Goal: Task Accomplishment & Management: Complete application form

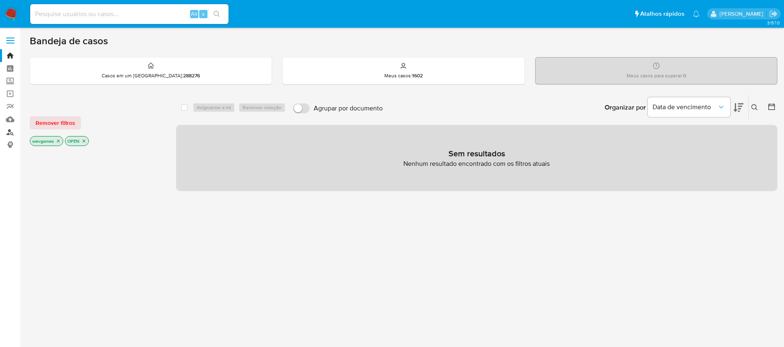
click at [10, 132] on link "Localizador de pessoas" at bounding box center [49, 132] width 98 height 13
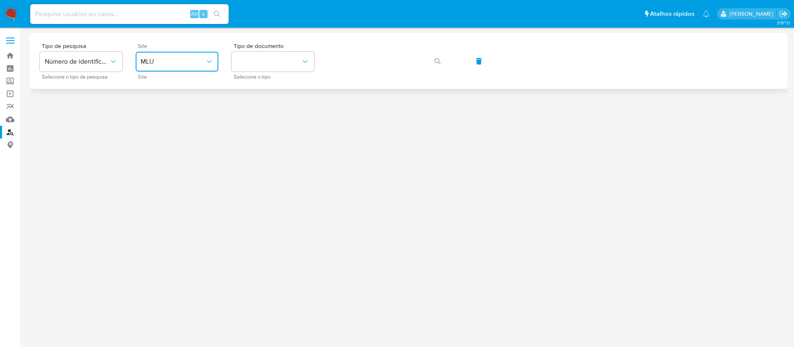
click at [197, 64] on span "MLU" at bounding box center [173, 61] width 64 height 8
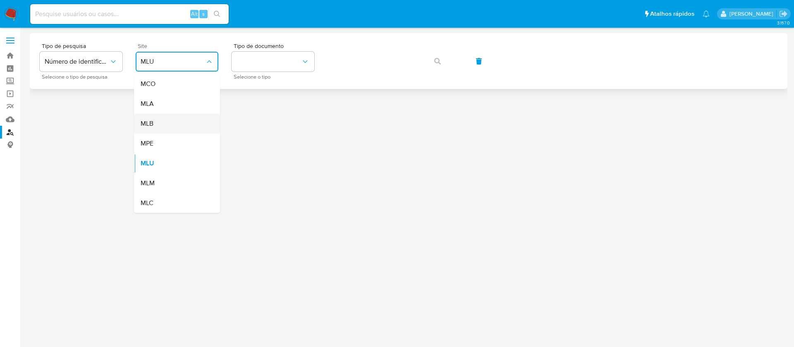
click at [156, 124] on div "MLB" at bounding box center [175, 124] width 68 height 20
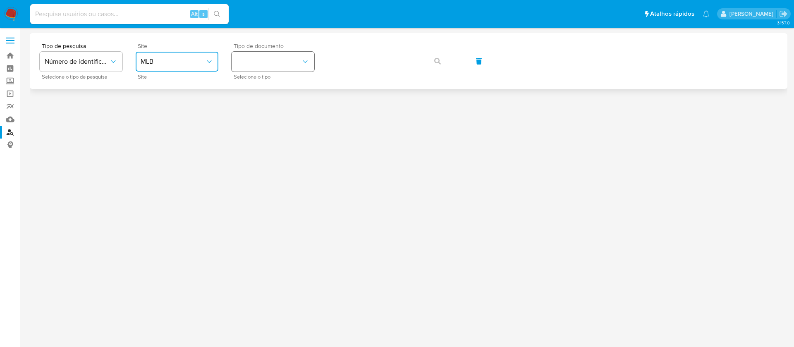
click at [259, 62] on button "identificationType" at bounding box center [272, 62] width 83 height 20
click at [253, 92] on div "CNPJ CNPJ" at bounding box center [270, 88] width 68 height 28
click at [284, 63] on span "CNPJ" at bounding box center [268, 61] width 64 height 8
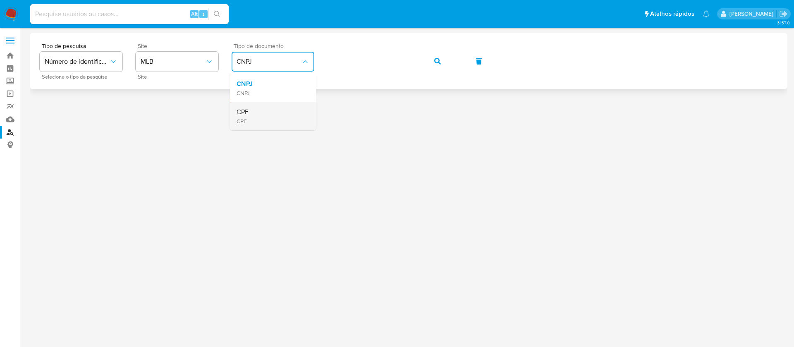
click at [249, 110] on div "CPF CPF" at bounding box center [270, 116] width 68 height 28
click at [435, 61] on icon "button" at bounding box center [437, 61] width 7 height 7
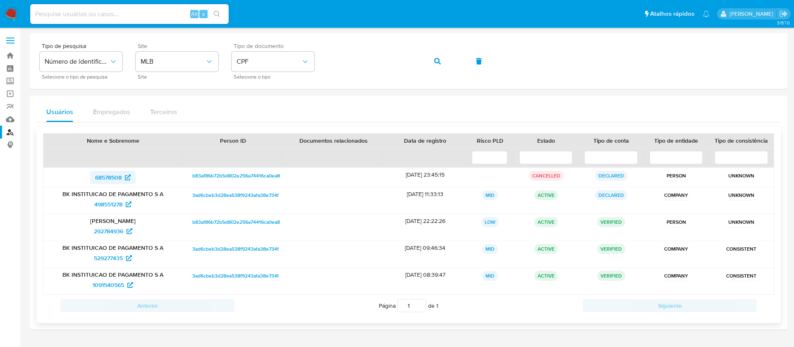
drag, startPoint x: 74, startPoint y: 177, endPoint x: 122, endPoint y: 177, distance: 48.0
click at [122, 177] on div "68578508" at bounding box center [112, 177] width 127 height 13
drag, startPoint x: 83, startPoint y: 206, endPoint x: 122, endPoint y: 205, distance: 39.3
click at [122, 205] on div "498551278" at bounding box center [112, 204] width 127 height 13
drag, startPoint x: 85, startPoint y: 231, endPoint x: 124, endPoint y: 231, distance: 38.4
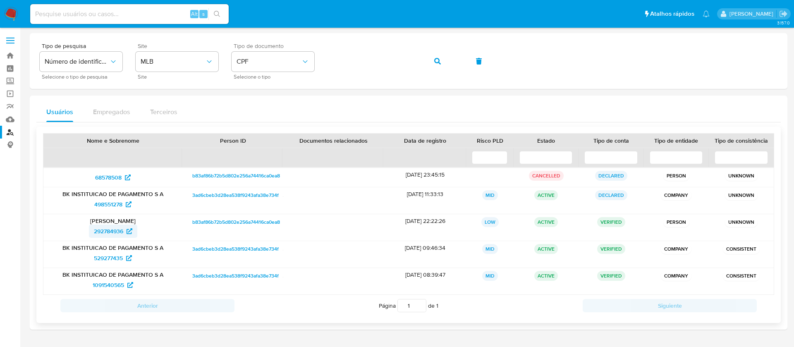
click at [124, 231] on div "292784936" at bounding box center [112, 230] width 127 height 13
drag, startPoint x: 82, startPoint y: 258, endPoint x: 123, endPoint y: 259, distance: 40.9
click at [123, 259] on div "529277435" at bounding box center [112, 257] width 127 height 13
drag, startPoint x: 81, startPoint y: 285, endPoint x: 127, endPoint y: 286, distance: 46.3
click at [127, 286] on div "1091540565" at bounding box center [112, 284] width 127 height 13
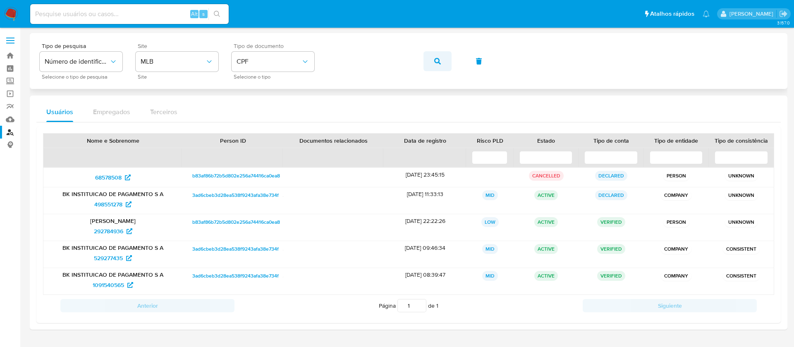
click at [432, 62] on button "button" at bounding box center [437, 61] width 28 height 20
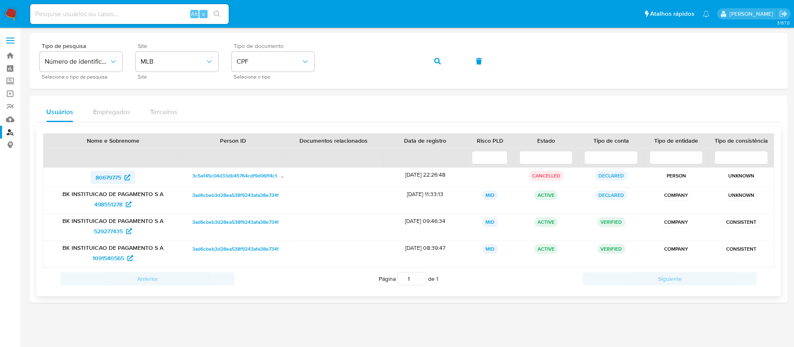
drag, startPoint x: 80, startPoint y: 179, endPoint x: 123, endPoint y: 179, distance: 43.0
click at [123, 179] on div "80679775" at bounding box center [112, 177] width 127 height 13
click at [97, 204] on span "498551278" at bounding box center [108, 204] width 28 height 13
click at [434, 62] on icon "button" at bounding box center [437, 61] width 7 height 7
drag, startPoint x: 76, startPoint y: 204, endPoint x: 123, endPoint y: 205, distance: 46.3
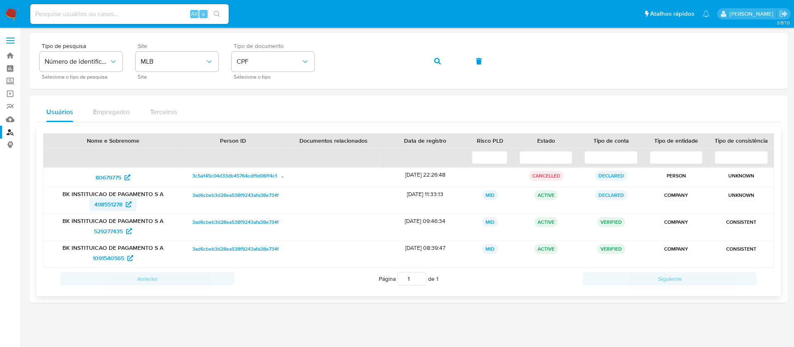
click at [123, 205] on div "498551278" at bounding box center [112, 204] width 127 height 13
drag, startPoint x: 87, startPoint y: 231, endPoint x: 124, endPoint y: 231, distance: 36.4
click at [124, 231] on div "529277435" at bounding box center [112, 230] width 127 height 13
drag, startPoint x: 85, startPoint y: 256, endPoint x: 123, endPoint y: 257, distance: 38.4
click at [123, 257] on div "1091540565" at bounding box center [112, 257] width 127 height 13
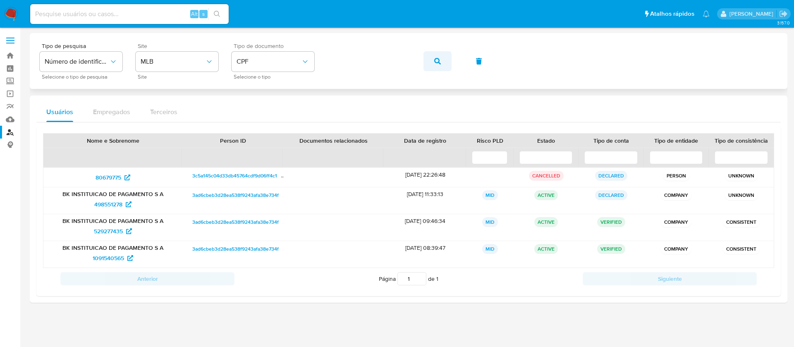
click at [439, 62] on icon "button" at bounding box center [437, 61] width 7 height 7
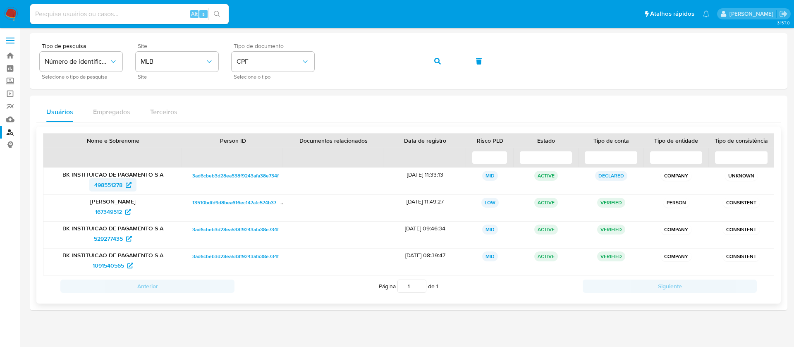
drag, startPoint x: 72, startPoint y: 186, endPoint x: 130, endPoint y: 181, distance: 58.8
click at [130, 181] on div "498551278" at bounding box center [112, 184] width 127 height 13
drag, startPoint x: 82, startPoint y: 210, endPoint x: 124, endPoint y: 212, distance: 41.8
click at [124, 212] on div "167349512" at bounding box center [112, 211] width 127 height 13
drag, startPoint x: 87, startPoint y: 241, endPoint x: 124, endPoint y: 242, distance: 36.4
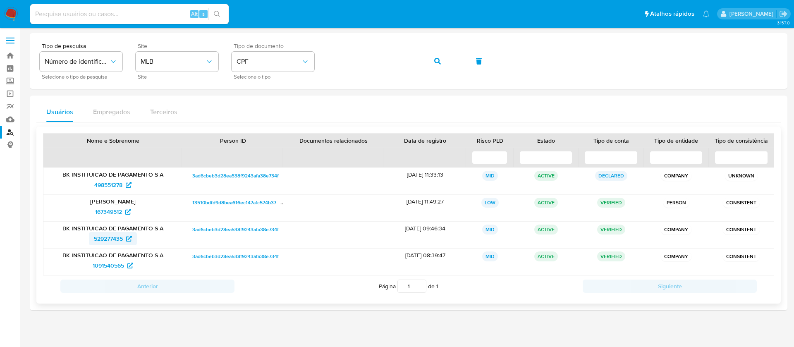
click at [124, 242] on div "529277435" at bounding box center [112, 238] width 127 height 13
drag, startPoint x: 76, startPoint y: 265, endPoint x: 124, endPoint y: 265, distance: 47.1
click at [124, 265] on div "1091540565" at bounding box center [112, 265] width 127 height 13
click at [283, 62] on span "CPF" at bounding box center [268, 61] width 64 height 8
click at [255, 85] on div "CNPJ CNPJ" at bounding box center [270, 88] width 68 height 28
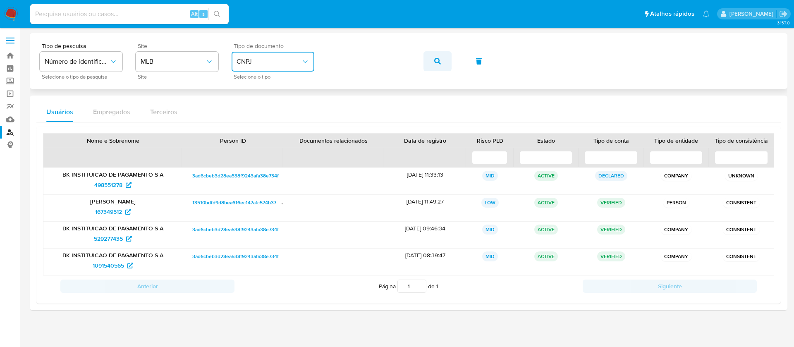
click at [439, 60] on icon "button" at bounding box center [437, 61] width 7 height 7
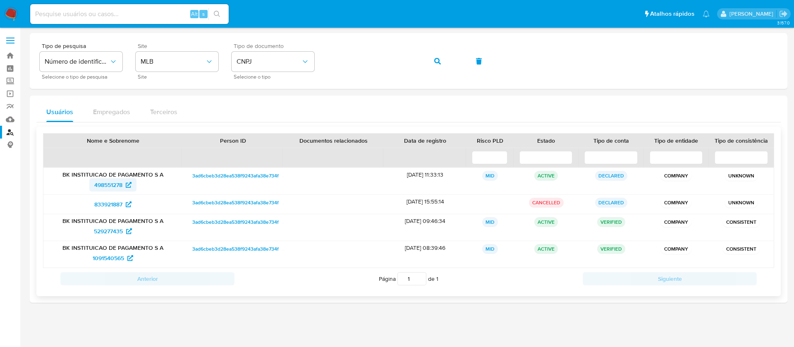
drag, startPoint x: 77, startPoint y: 185, endPoint x: 122, endPoint y: 186, distance: 45.5
click at [122, 186] on div "498551278" at bounding box center [112, 184] width 127 height 13
drag, startPoint x: 81, startPoint y: 203, endPoint x: 123, endPoint y: 206, distance: 41.9
click at [123, 206] on div "833921887" at bounding box center [112, 204] width 127 height 13
drag, startPoint x: 84, startPoint y: 230, endPoint x: 123, endPoint y: 232, distance: 39.7
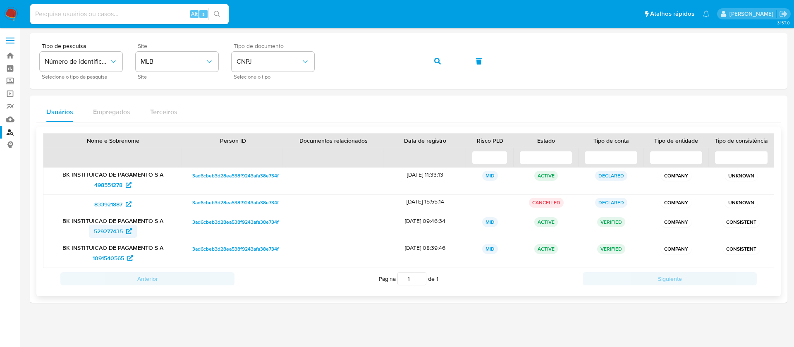
click at [123, 232] on div "529277435" at bounding box center [112, 230] width 127 height 13
drag, startPoint x: 85, startPoint y: 260, endPoint x: 124, endPoint y: 262, distance: 39.3
click at [124, 262] on div "1091540565" at bounding box center [112, 257] width 127 height 13
click at [443, 60] on button "button" at bounding box center [437, 61] width 28 height 20
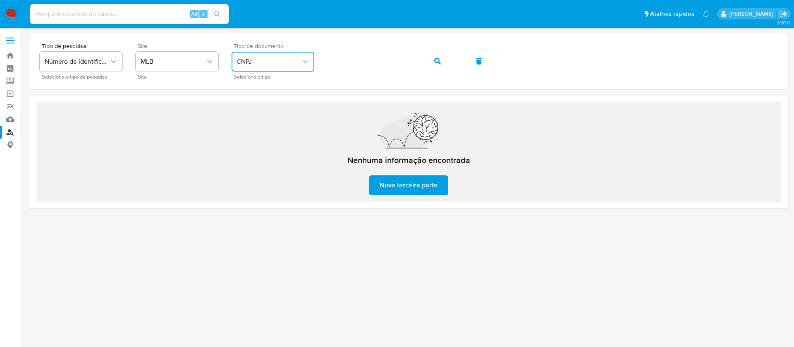
click at [312, 63] on button "CNPJ" at bounding box center [272, 62] width 83 height 20
click at [250, 111] on div "CPF CPF" at bounding box center [270, 116] width 68 height 28
click at [435, 54] on span "button" at bounding box center [437, 61] width 7 height 18
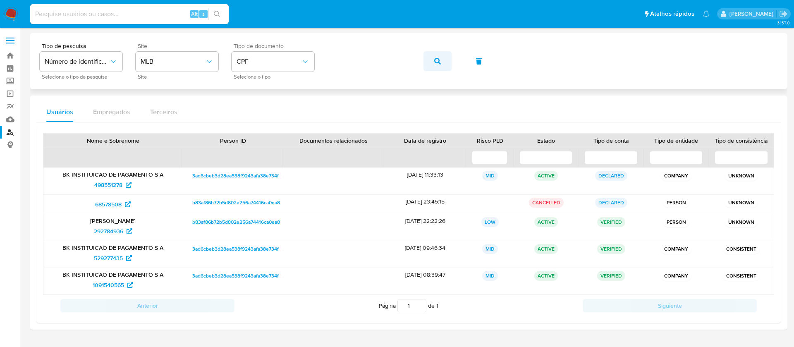
click at [432, 58] on button "button" at bounding box center [437, 61] width 28 height 20
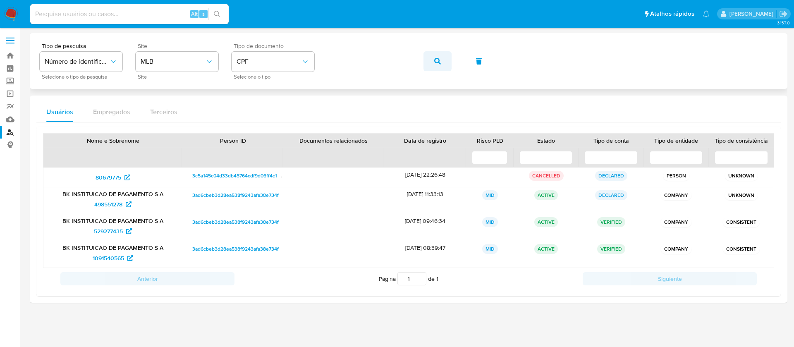
click at [443, 66] on button "button" at bounding box center [437, 61] width 28 height 20
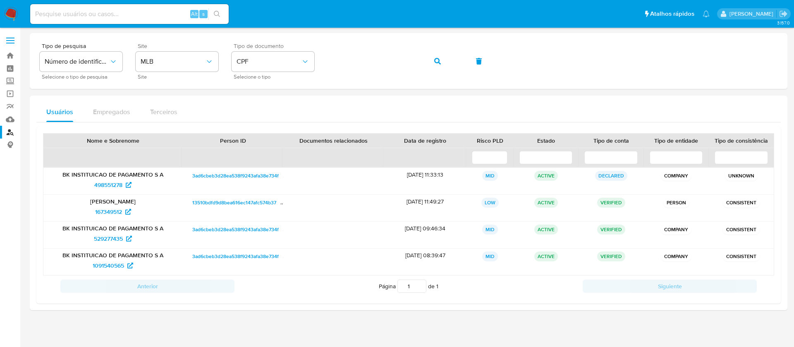
click at [10, 13] on img at bounding box center [11, 14] width 14 height 14
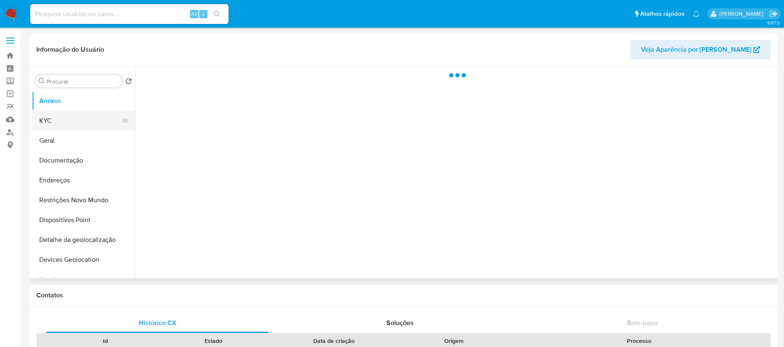
click at [52, 125] on button "KYC" at bounding box center [80, 121] width 97 height 20
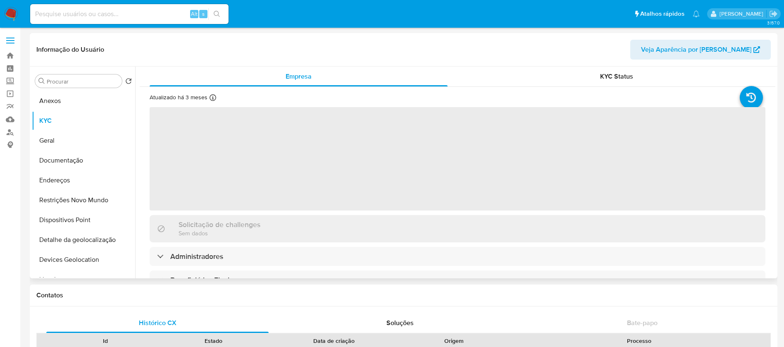
select select "10"
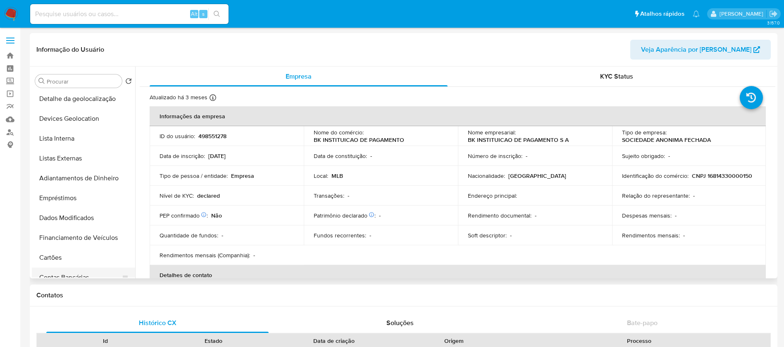
scroll to position [121, 0]
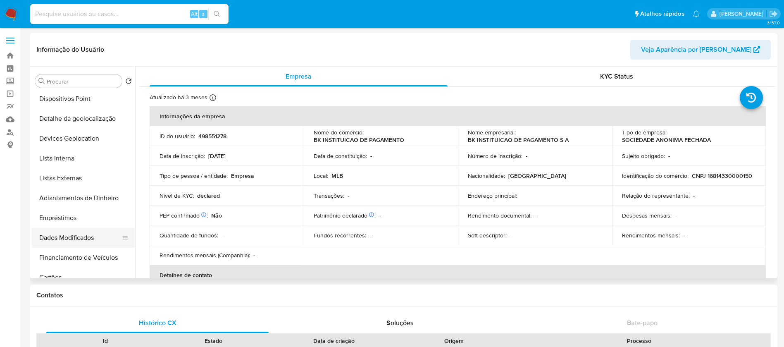
click at [59, 236] on button "Dados Modificados" at bounding box center [80, 238] width 97 height 20
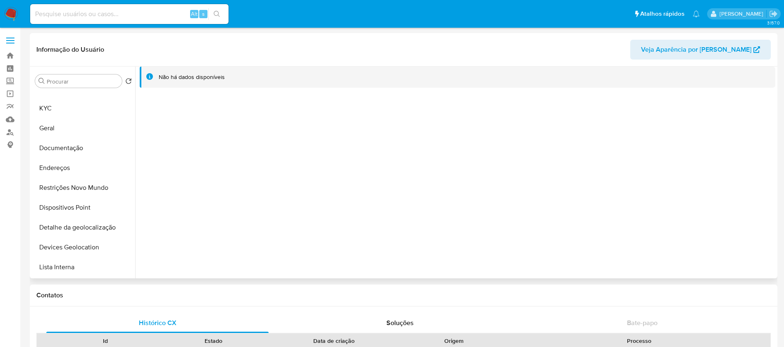
scroll to position [0, 0]
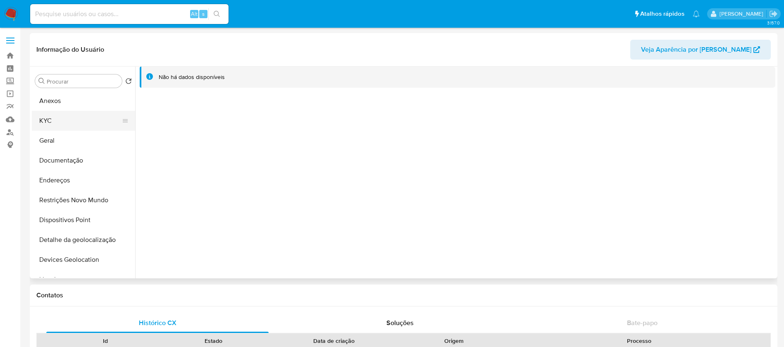
click at [57, 124] on button "KYC" at bounding box center [80, 121] width 97 height 20
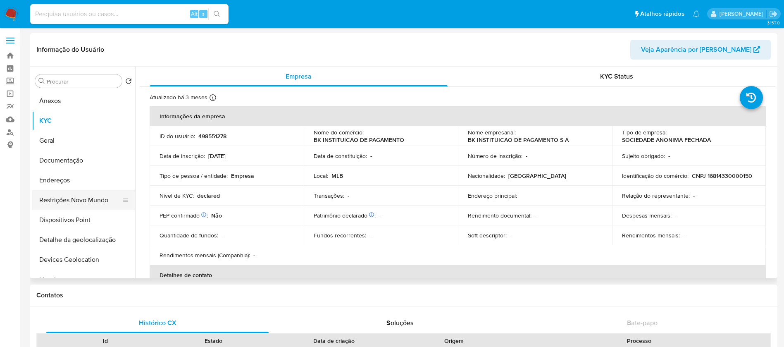
click at [62, 195] on button "Restrições Novo Mundo" at bounding box center [80, 200] width 97 height 20
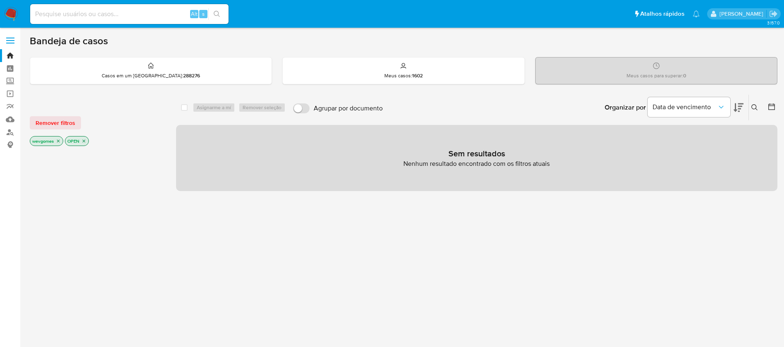
click at [63, 14] on input at bounding box center [129, 14] width 198 height 11
paste input "68578508"
type input "68578508"
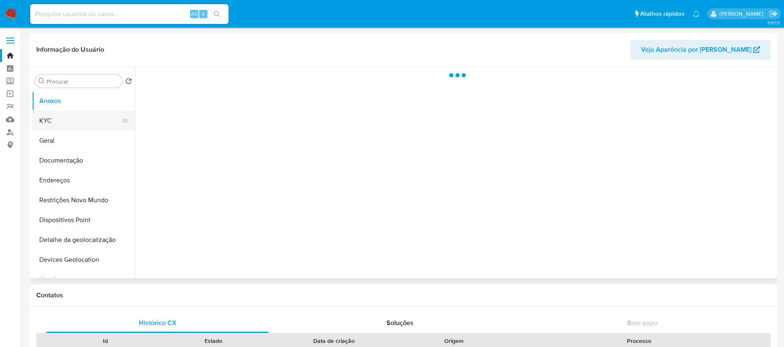
click at [43, 123] on button "KYC" at bounding box center [80, 121] width 97 height 20
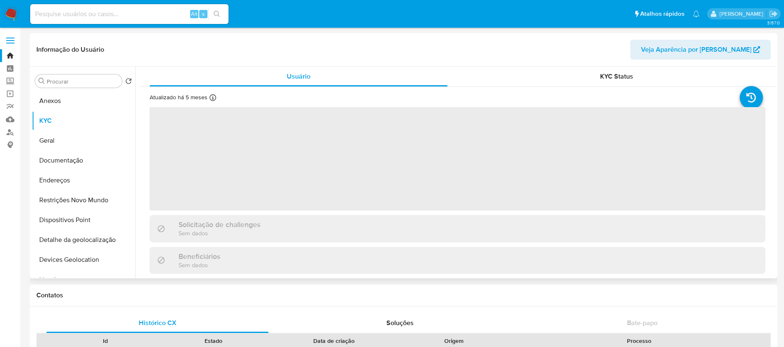
select select "10"
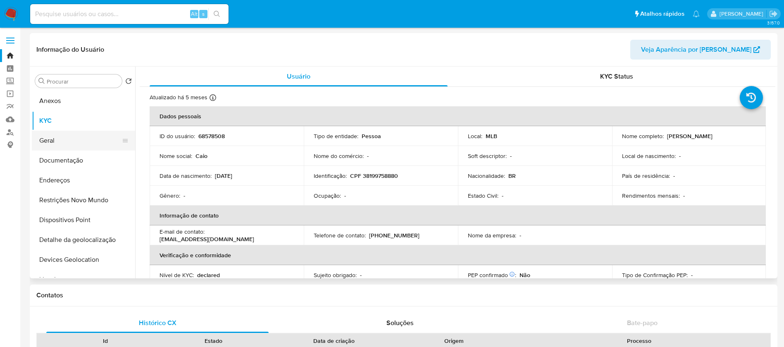
click at [55, 144] on button "Geral" at bounding box center [80, 141] width 97 height 20
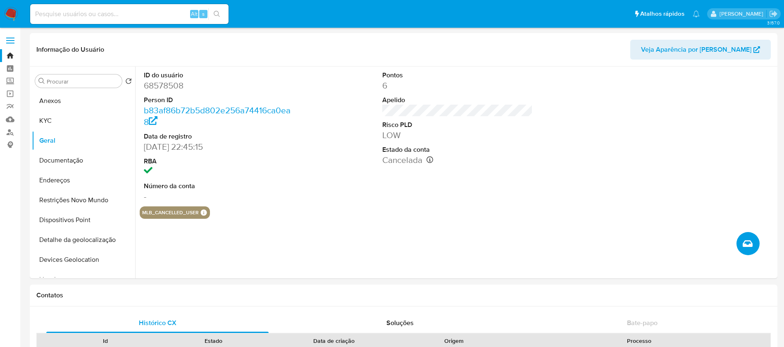
click at [740, 248] on button "Criar caso manual" at bounding box center [748, 243] width 23 height 23
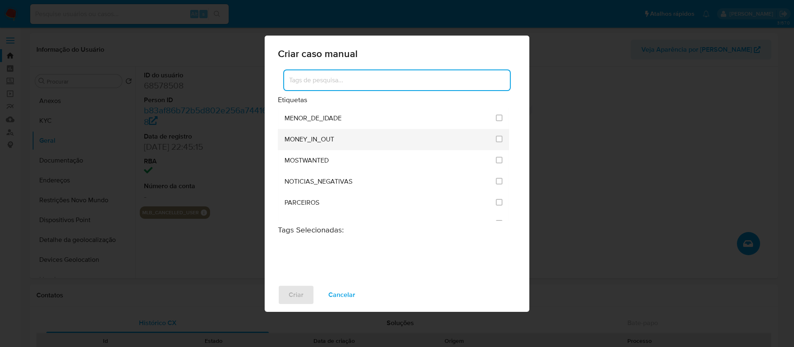
scroll to position [992, 0]
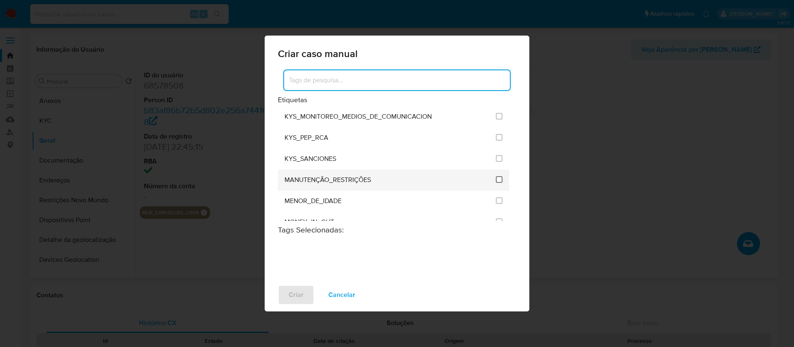
click at [496, 179] on input "2407" at bounding box center [499, 179] width 7 height 7
checkbox input "true"
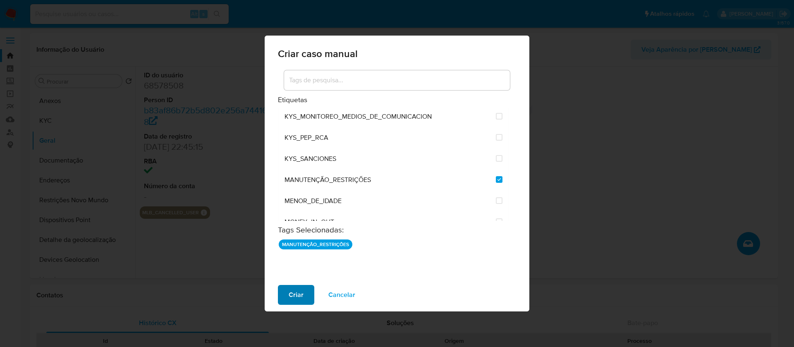
click at [286, 299] on button "Criar" at bounding box center [296, 295] width 36 height 20
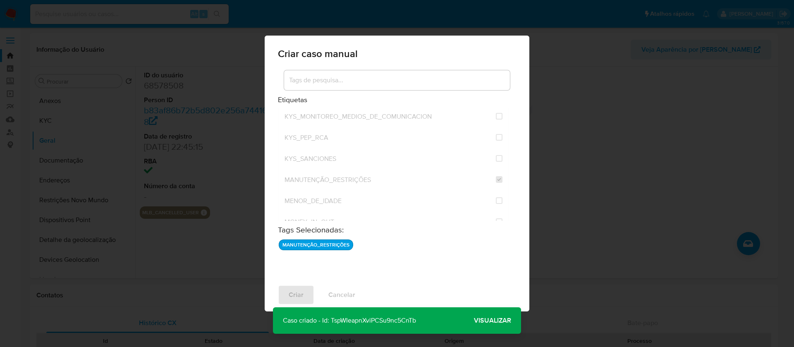
click at [484, 320] on span "Visualizar" at bounding box center [492, 320] width 37 height 0
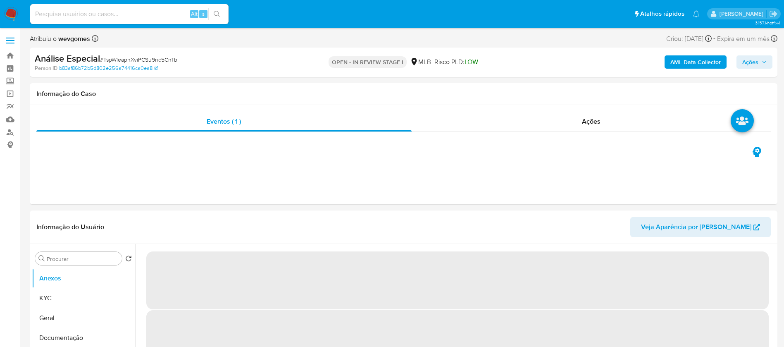
select select "10"
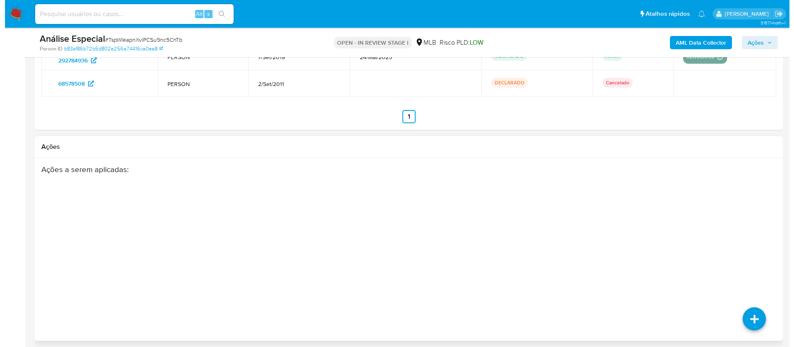
scroll to position [1240, 0]
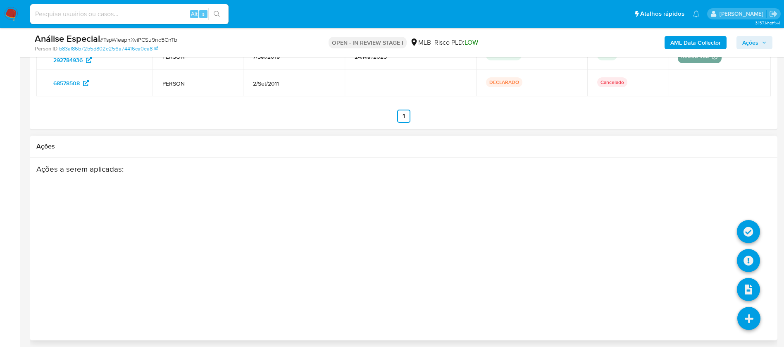
click at [748, 322] on link at bounding box center [748, 318] width 23 height 23
click at [746, 264] on link at bounding box center [748, 260] width 23 height 23
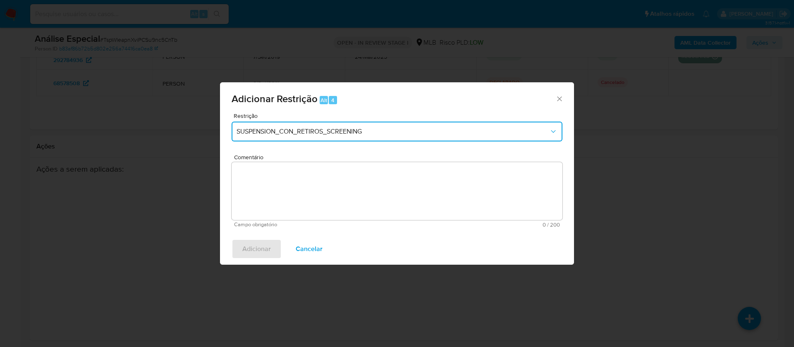
click at [332, 134] on span "SUSPENSION_CON_RETIROS_SCREENING" at bounding box center [392, 131] width 313 height 8
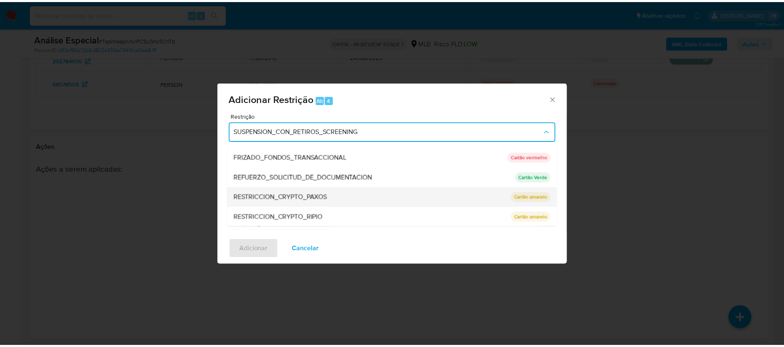
scroll to position [116, 0]
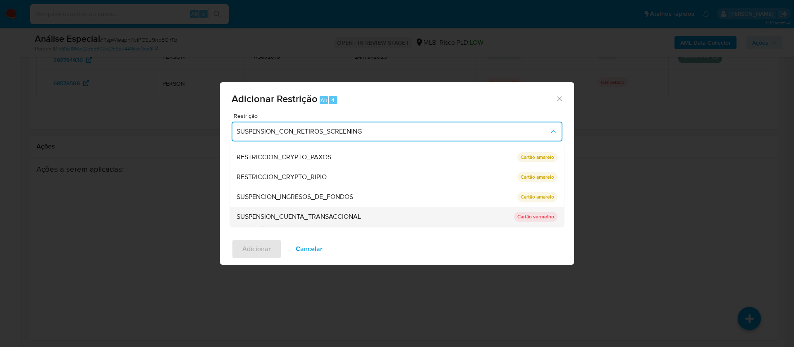
click at [277, 220] on span "SUSPENSION_CUENTA_TRANSACCIONAL" at bounding box center [298, 216] width 124 height 8
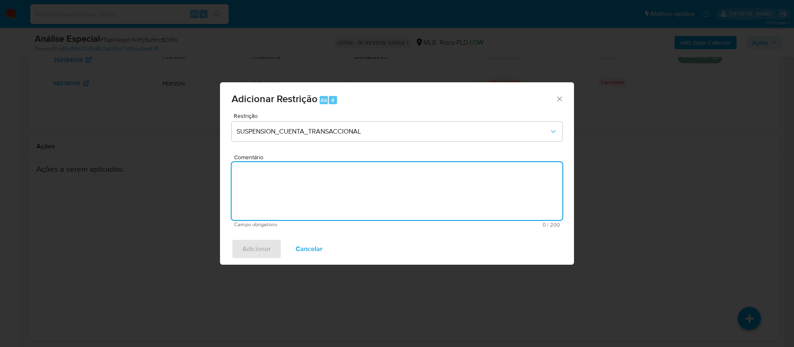
click at [286, 188] on textarea "Comentário" at bounding box center [396, 191] width 331 height 58
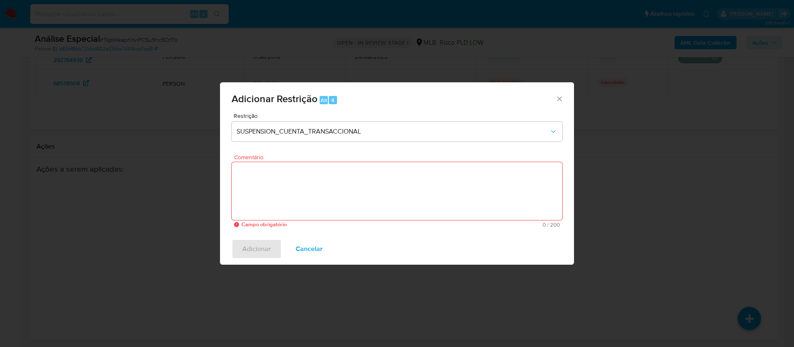
click at [317, 180] on textarea "Comentário" at bounding box center [396, 191] width 331 height 58
paste textarea "Conforme a solicitação da gestão efetuada em 28/08/2025 o caso será restrito. N…"
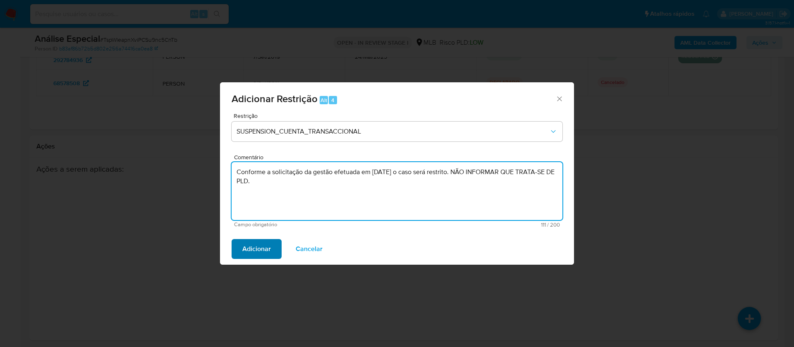
type textarea "Conforme a solicitação da gestão efetuada em 28/08/2025 o caso será restrito. N…"
click at [248, 253] on span "Adicionar" at bounding box center [256, 249] width 29 height 18
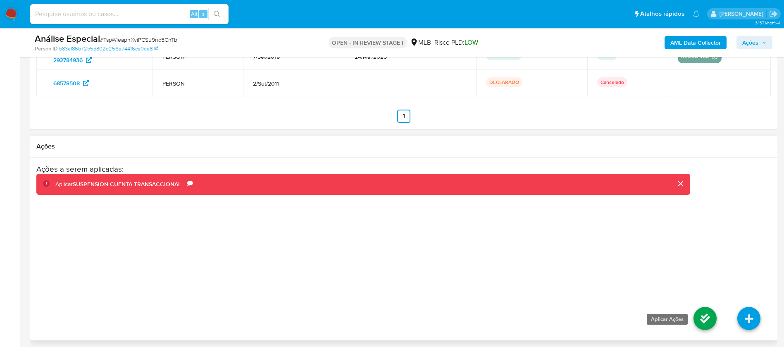
click at [703, 317] on link at bounding box center [705, 318] width 23 height 23
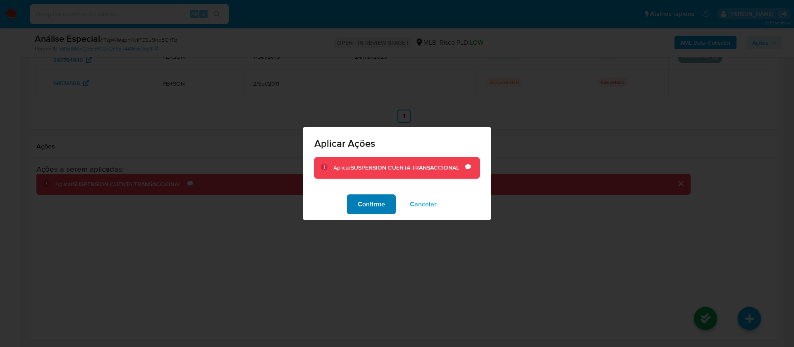
click at [366, 205] on span "Confirme" at bounding box center [371, 204] width 27 height 18
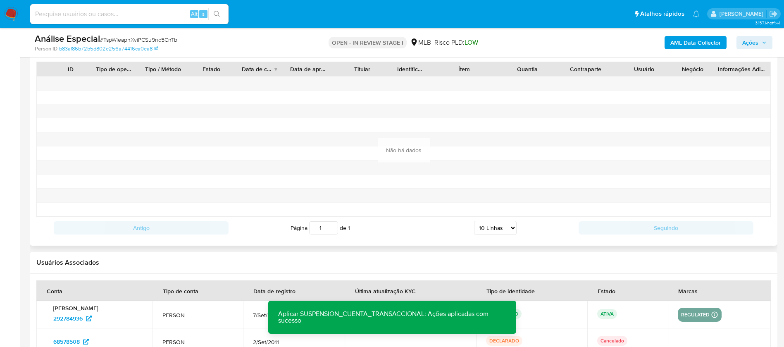
scroll to position [992, 0]
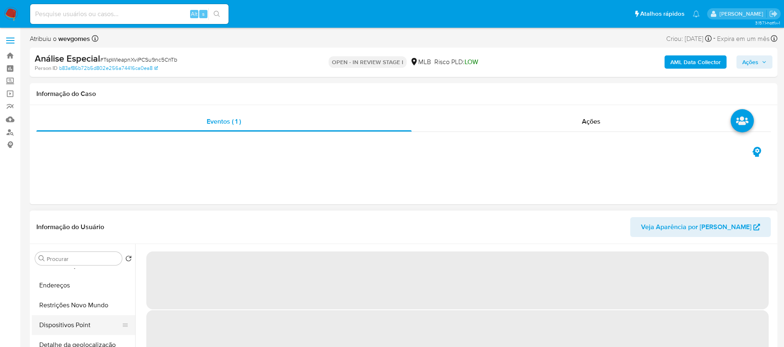
select select "10"
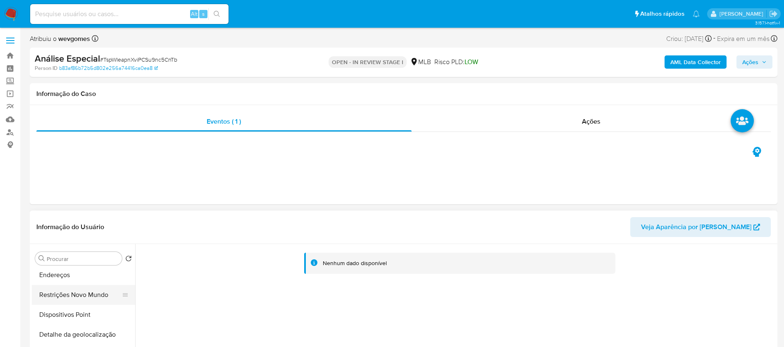
click at [71, 294] on button "Restrições Novo Mundo" at bounding box center [80, 295] width 97 height 20
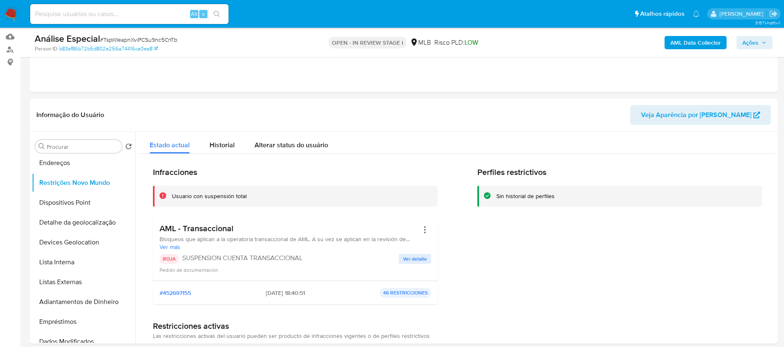
click at [754, 41] on span "Ações" at bounding box center [750, 42] width 16 height 13
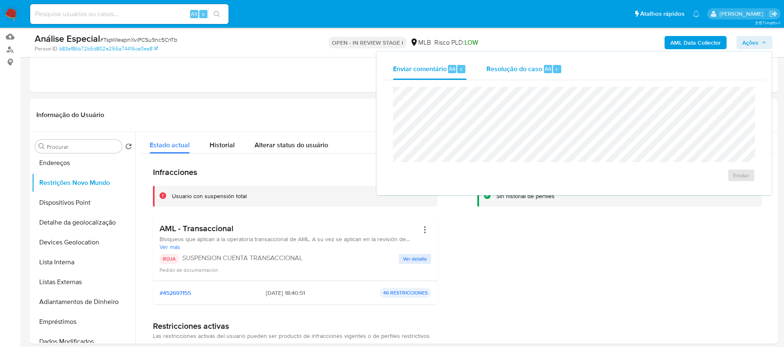
click at [526, 64] on span "Resolução do caso" at bounding box center [515, 69] width 56 height 10
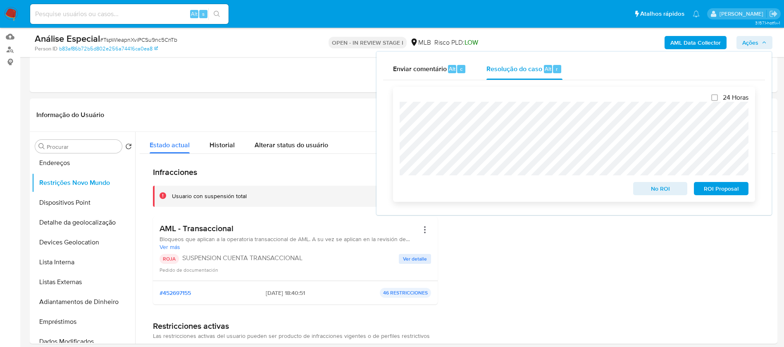
click at [639, 192] on span "No ROI" at bounding box center [660, 189] width 43 height 12
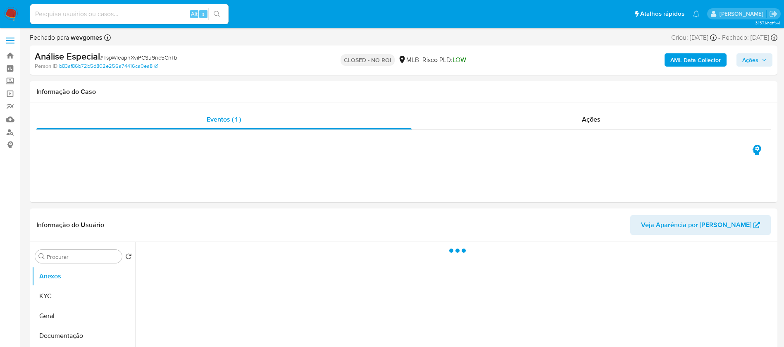
click at [10, 14] on img at bounding box center [11, 14] width 14 height 14
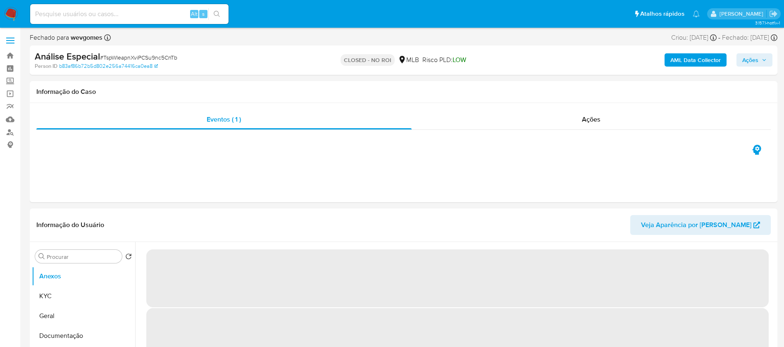
select select "10"
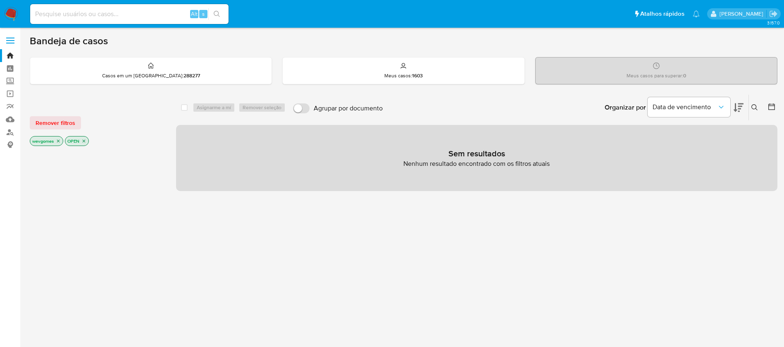
click at [81, 15] on input at bounding box center [129, 14] width 198 height 11
paste input "292784936"
type input "292784936"
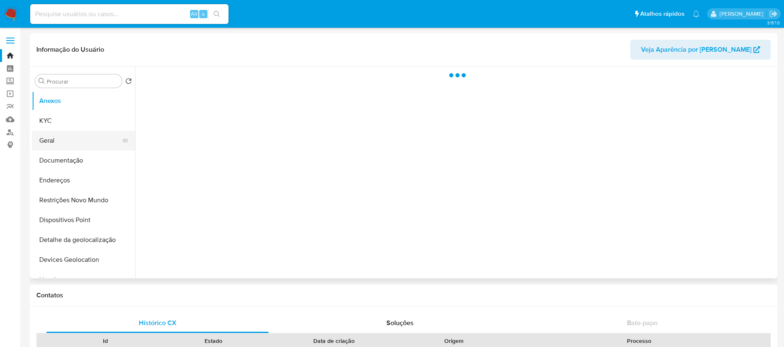
click at [55, 145] on button "Geral" at bounding box center [80, 141] width 97 height 20
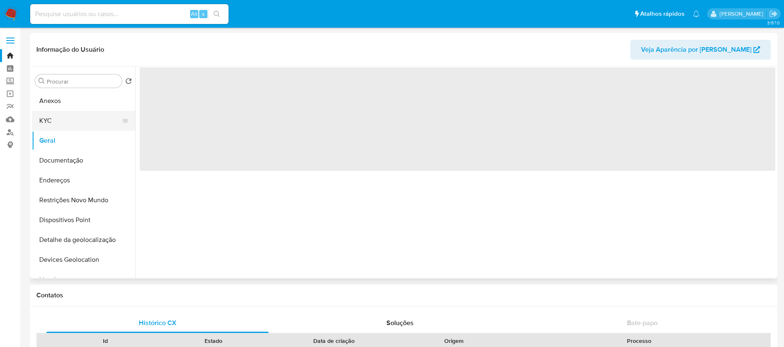
click at [52, 124] on button "KYC" at bounding box center [80, 121] width 97 height 20
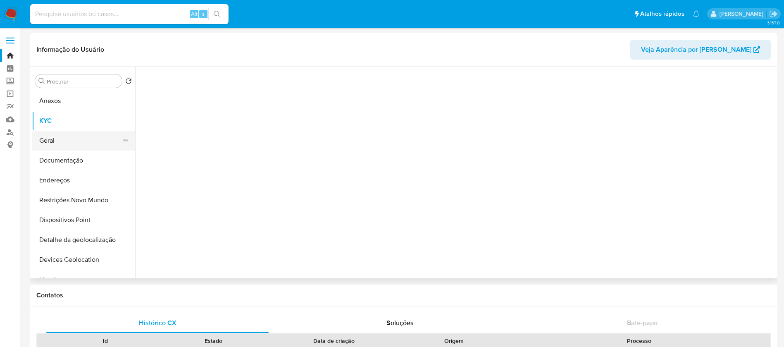
select select "10"
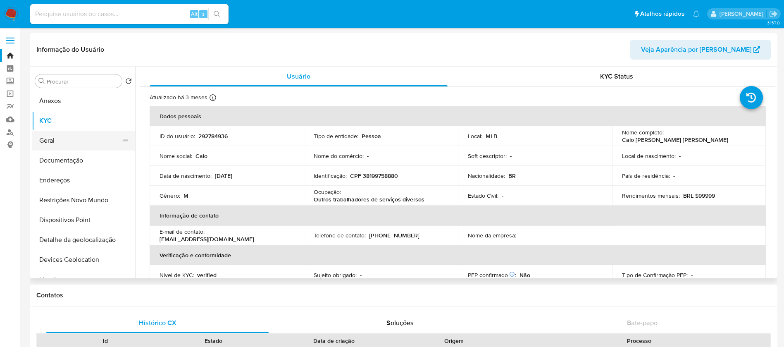
click at [52, 146] on button "Geral" at bounding box center [80, 141] width 97 height 20
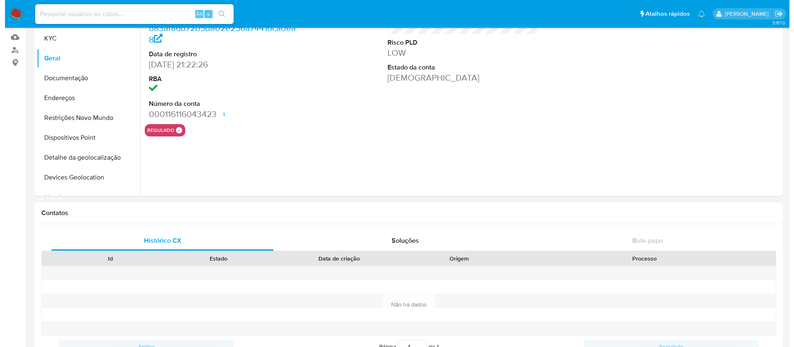
scroll to position [83, 0]
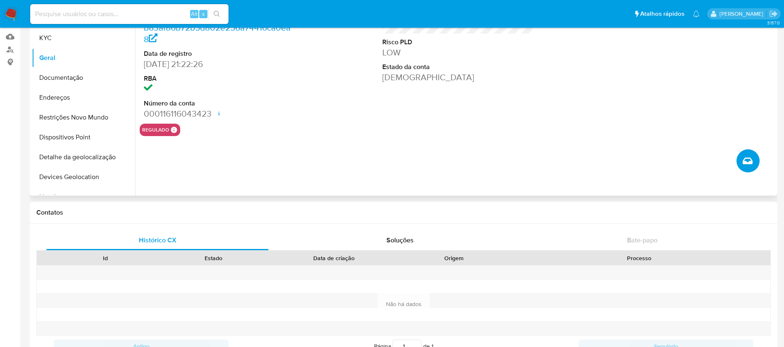
click at [741, 159] on button "Criar caso manual" at bounding box center [748, 160] width 23 height 23
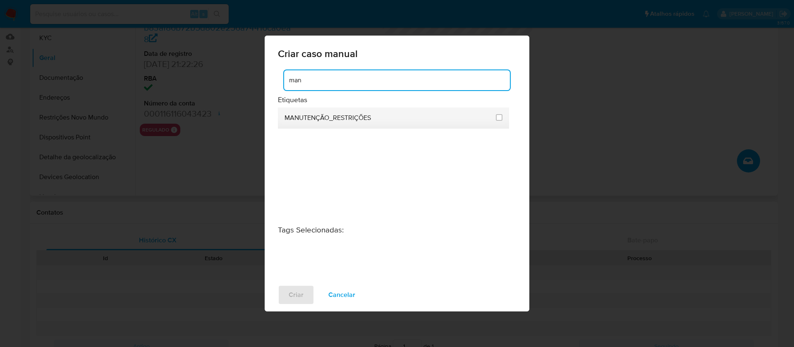
type input "man"
click at [328, 114] on span "MANUTENÇÃO_RESTRIÇÕES" at bounding box center [327, 118] width 86 height 8
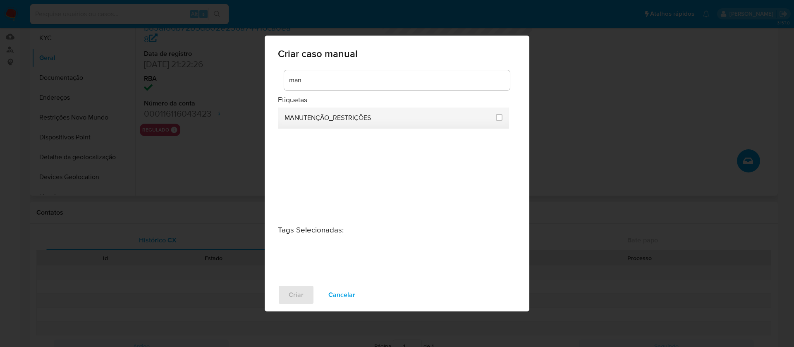
click at [503, 115] on li "MANUTENÇÃO_RESTRIÇÕES" at bounding box center [393, 117] width 231 height 21
click at [502, 118] on li "MANUTENÇÃO_RESTRIÇÕES" at bounding box center [393, 117] width 231 height 21
click at [498, 118] on input "2407" at bounding box center [499, 117] width 7 height 7
checkbox input "true"
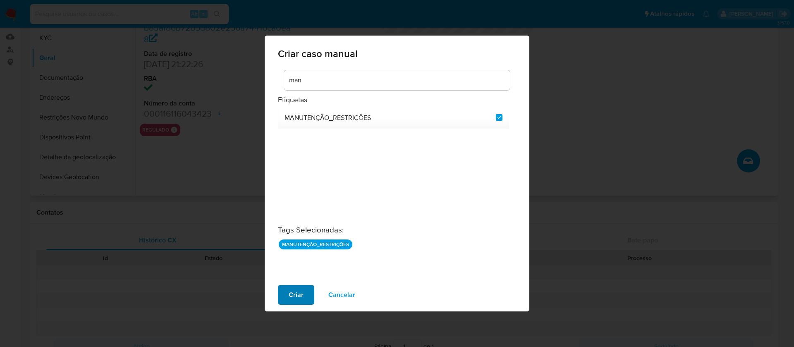
click at [293, 301] on span "Criar" at bounding box center [296, 295] width 15 height 18
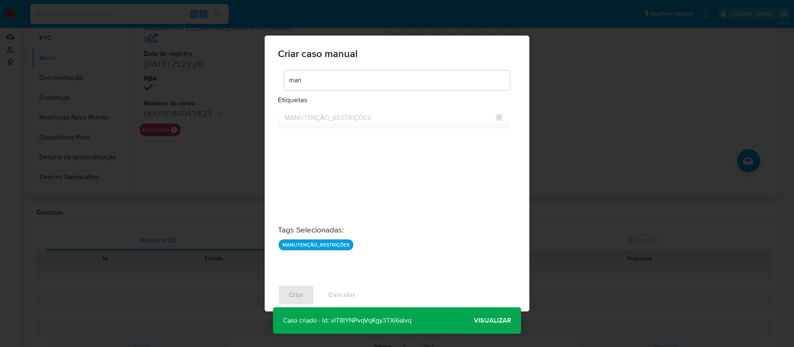
click at [488, 320] on span "Visualizar" at bounding box center [492, 320] width 37 height 0
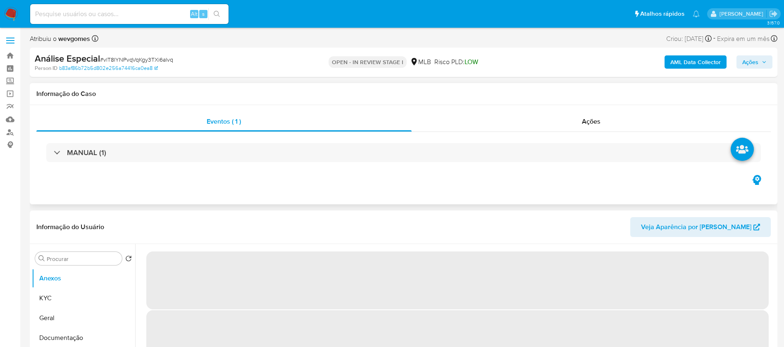
select select "10"
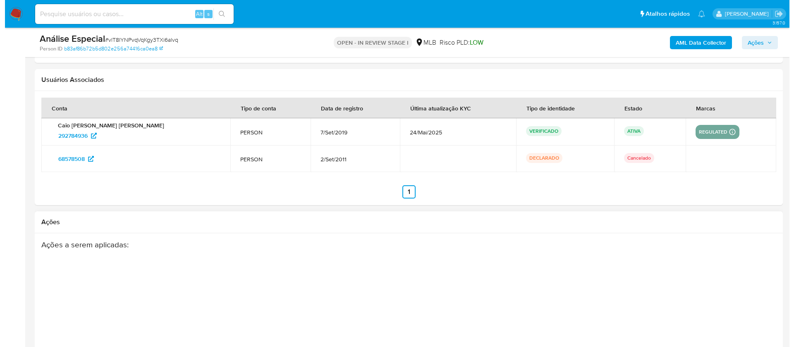
scroll to position [1323, 0]
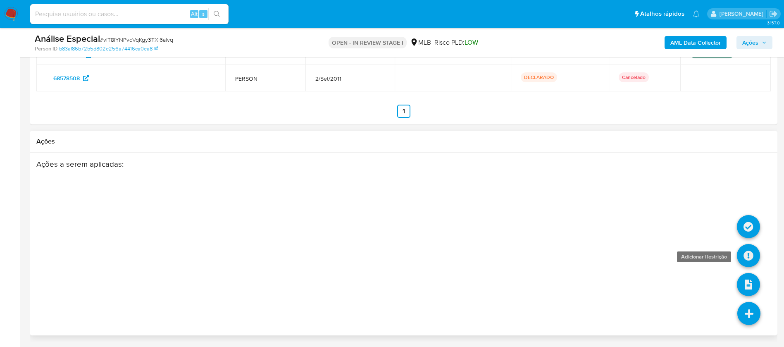
click at [749, 260] on link at bounding box center [748, 255] width 23 height 23
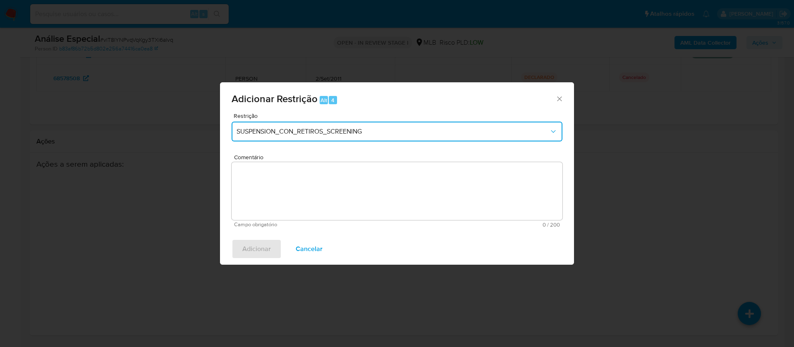
click at [296, 131] on span "SUSPENSION_CON_RETIROS_SCREENING" at bounding box center [392, 131] width 313 height 8
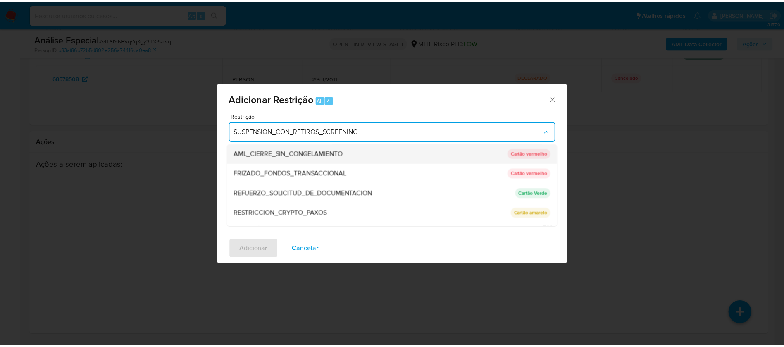
scroll to position [116, 0]
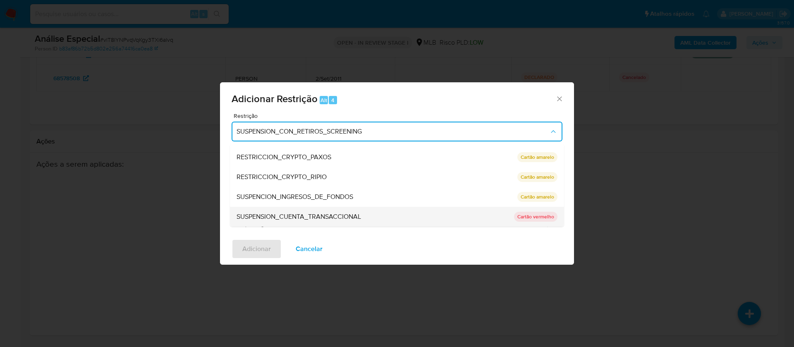
click at [291, 216] on span "SUSPENSION_CUENTA_TRANSACCIONAL" at bounding box center [298, 216] width 124 height 8
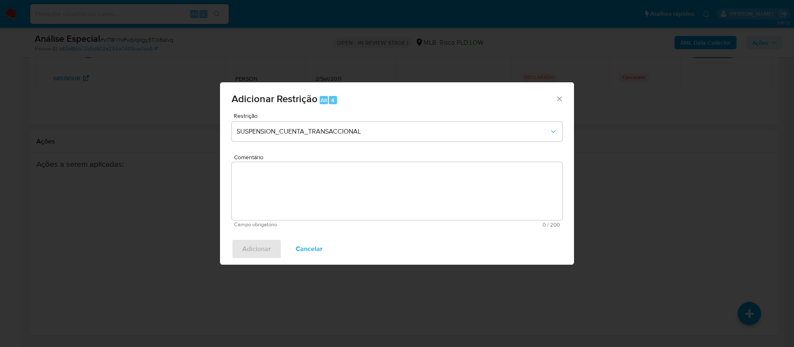
click at [277, 188] on textarea "Comentário" at bounding box center [396, 191] width 331 height 58
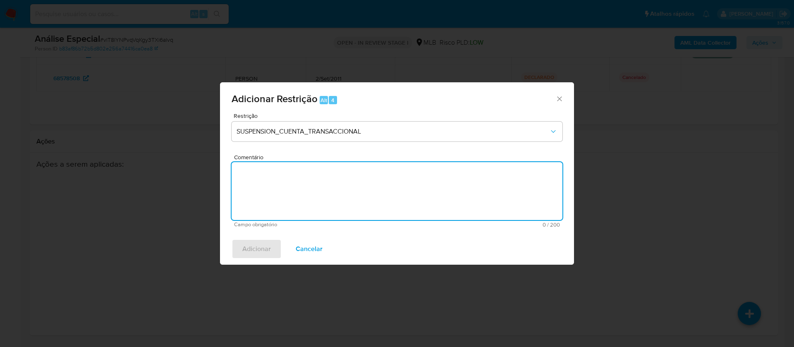
paste textarea "Conforme a solicitação da gestão efetuada em 28/08/2025 o caso será restrito. N…"
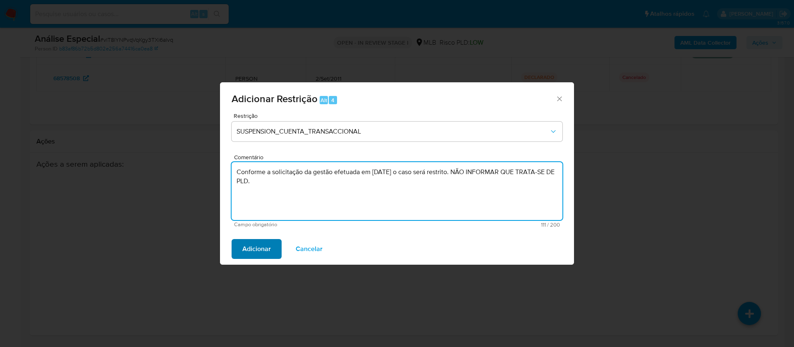
type textarea "Conforme a solicitação da gestão efetuada em 28/08/2025 o caso será restrito. N…"
click at [246, 255] on span "Adicionar" at bounding box center [256, 249] width 29 height 18
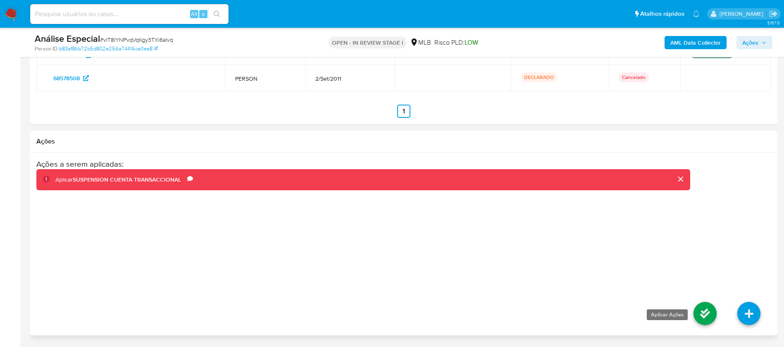
click at [697, 312] on link at bounding box center [705, 313] width 23 height 23
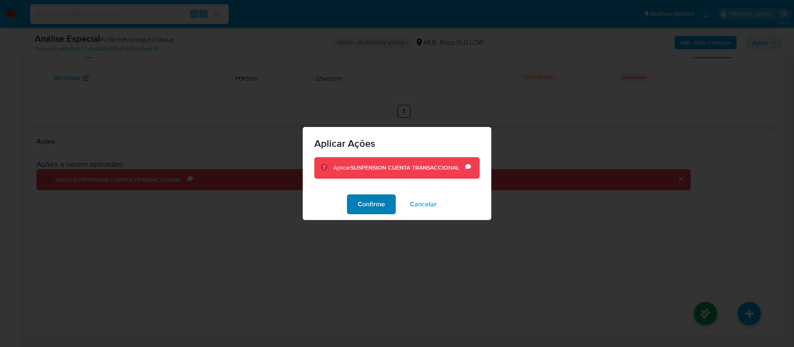
click at [377, 207] on span "Confirme" at bounding box center [371, 204] width 27 height 18
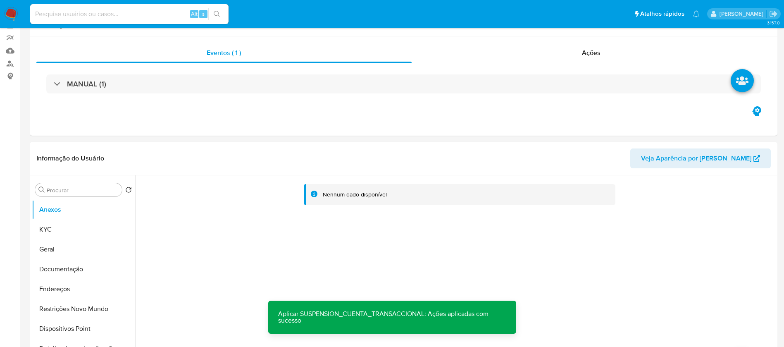
scroll to position [0, 0]
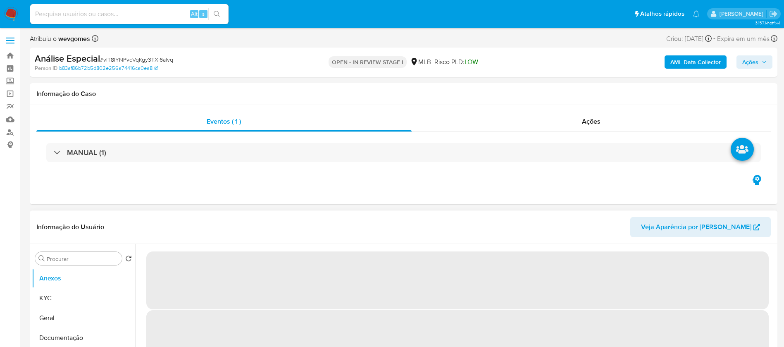
select select "10"
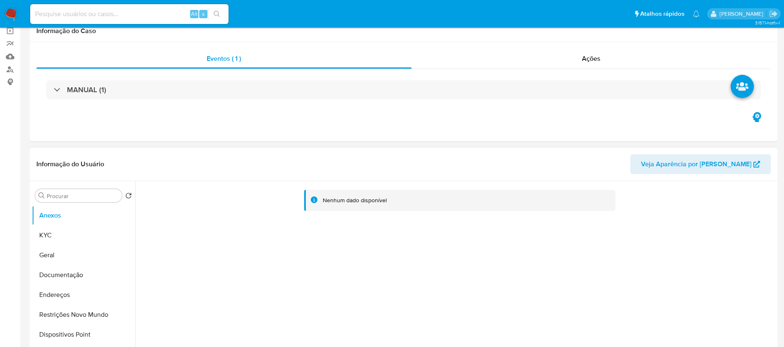
scroll to position [83, 0]
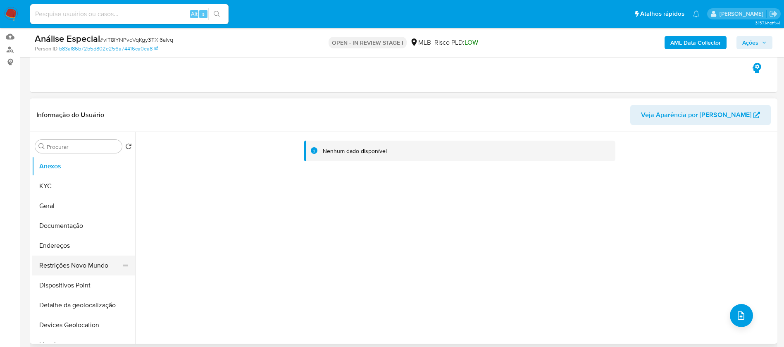
click at [67, 262] on button "Restrições Novo Mundo" at bounding box center [80, 265] width 97 height 20
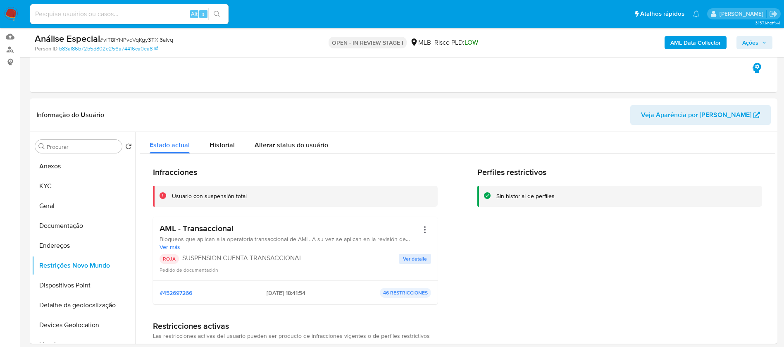
click at [745, 43] on span "Ações" at bounding box center [750, 42] width 16 height 13
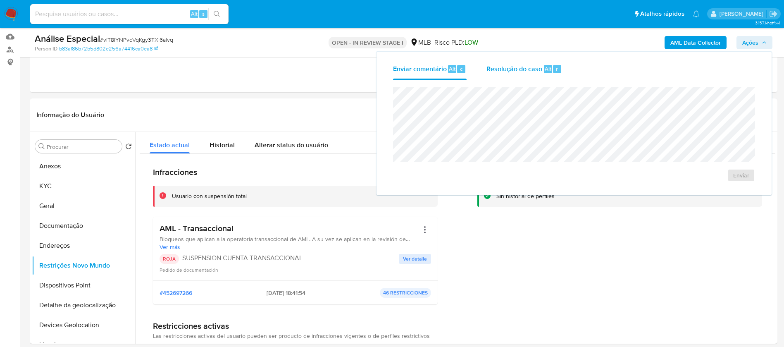
click at [507, 68] on span "Resolução do caso" at bounding box center [515, 69] width 56 height 10
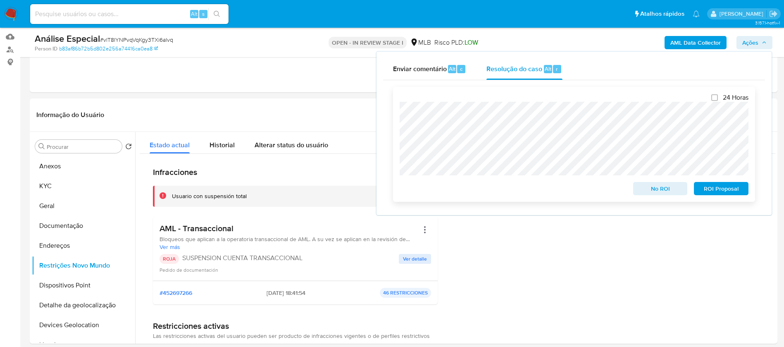
click at [651, 191] on span "No ROI" at bounding box center [660, 189] width 43 height 12
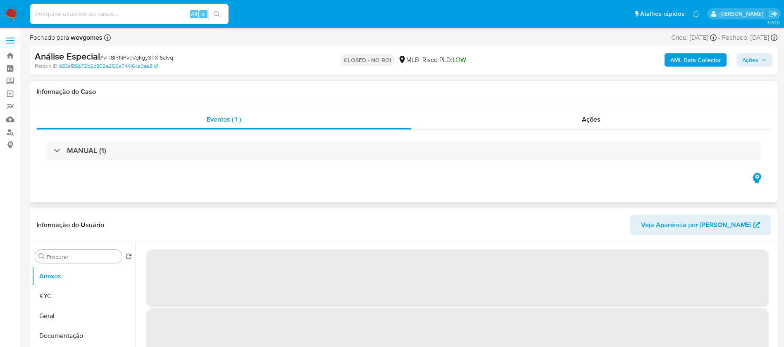
select select "10"
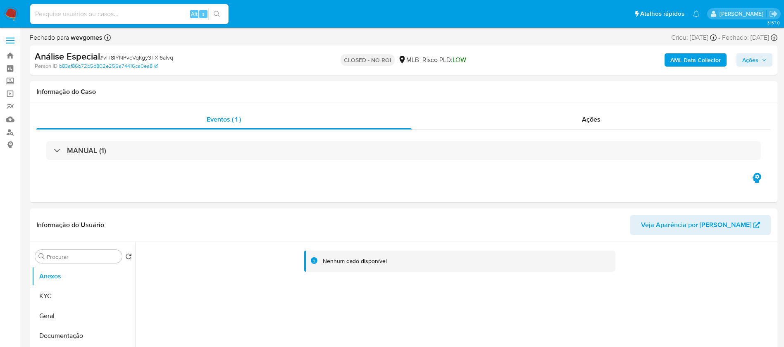
click at [89, 9] on input at bounding box center [129, 14] width 198 height 11
paste input "80679775"
type input "80679775"
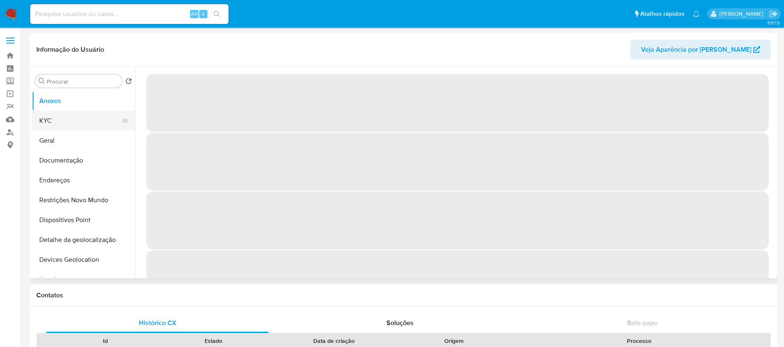
select select "10"
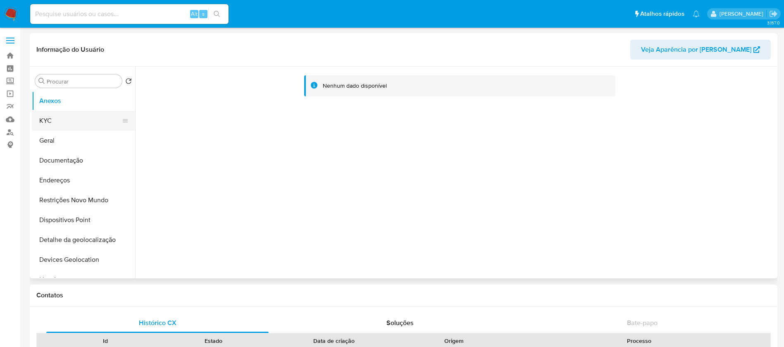
click at [44, 123] on button "KYC" at bounding box center [80, 121] width 97 height 20
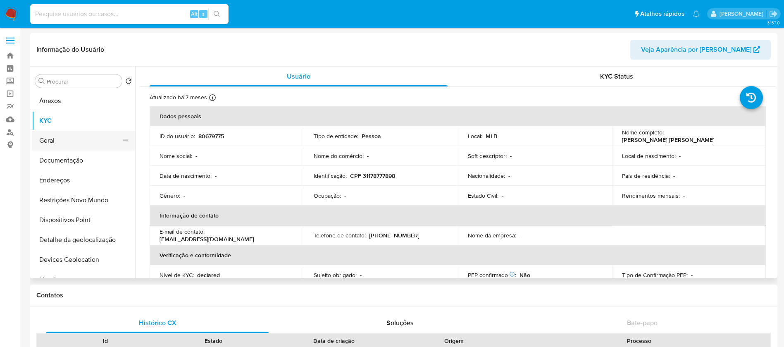
click at [48, 143] on button "Geral" at bounding box center [80, 141] width 97 height 20
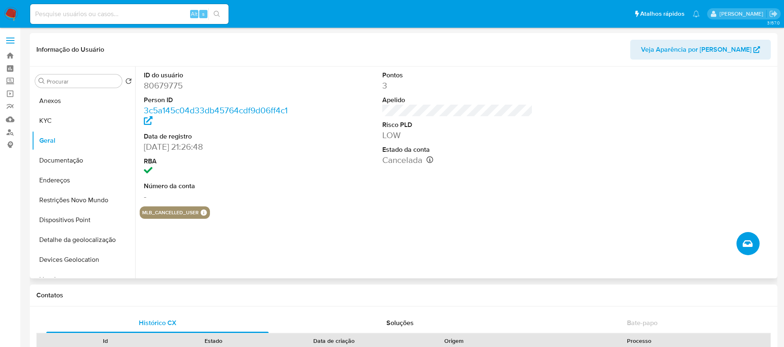
click at [741, 244] on button "Criar caso manual" at bounding box center [748, 243] width 23 height 23
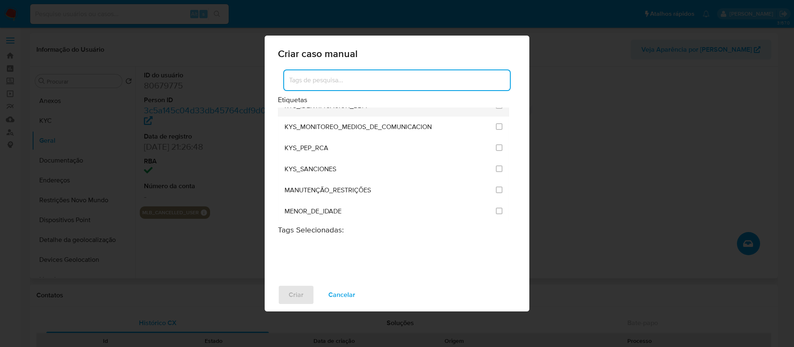
scroll to position [992, 0]
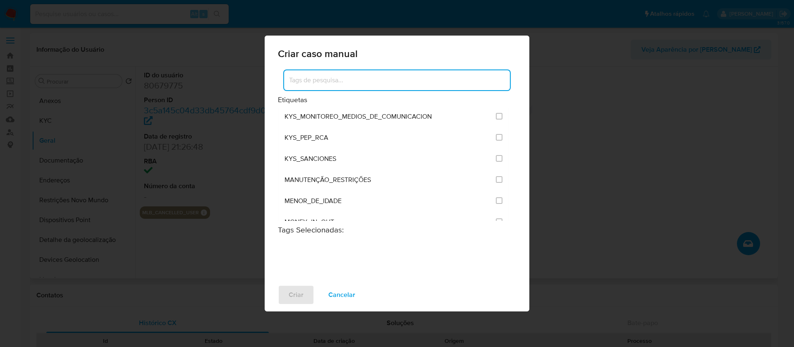
click at [332, 85] on input at bounding box center [397, 80] width 226 height 11
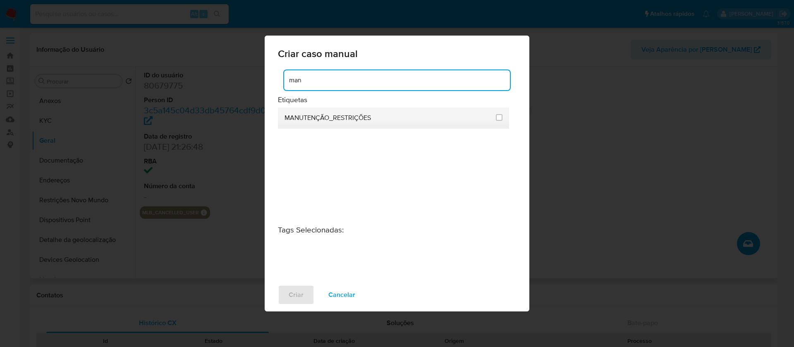
type input "man"
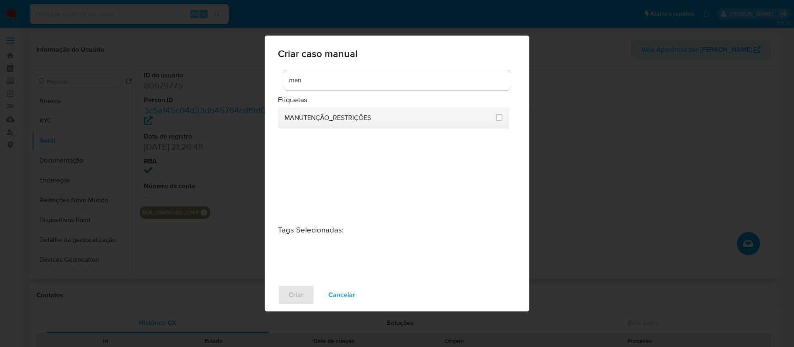
click at [312, 123] on div "MANUTENÇÃO_RESTRIÇÕES" at bounding box center [387, 117] width 206 height 21
click at [498, 119] on input "2407" at bounding box center [499, 117] width 7 height 7
checkbox input "true"
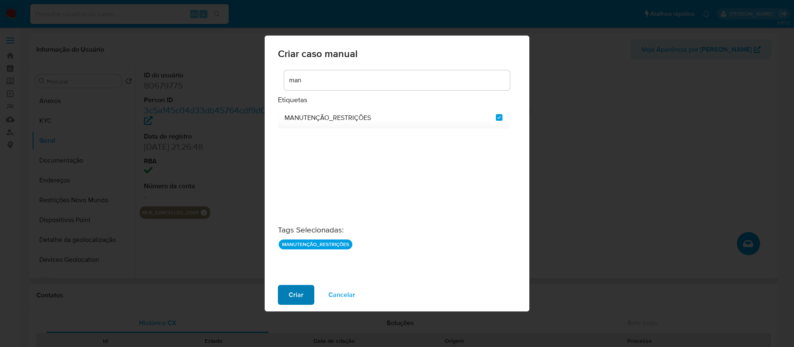
click at [296, 295] on span "Criar" at bounding box center [296, 295] width 15 height 18
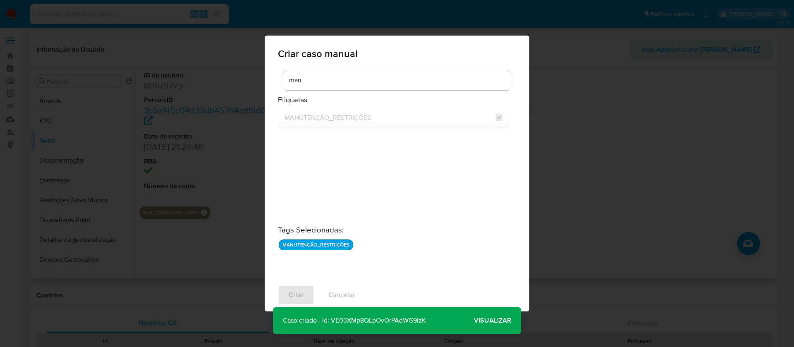
click at [490, 320] on span "Visualizar" at bounding box center [492, 320] width 37 height 0
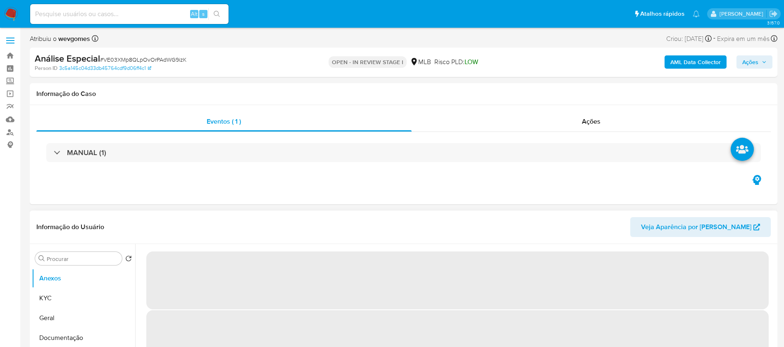
select select "10"
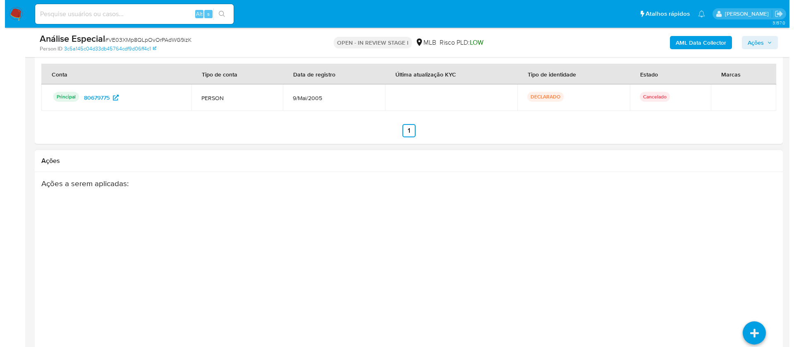
scroll to position [1217, 0]
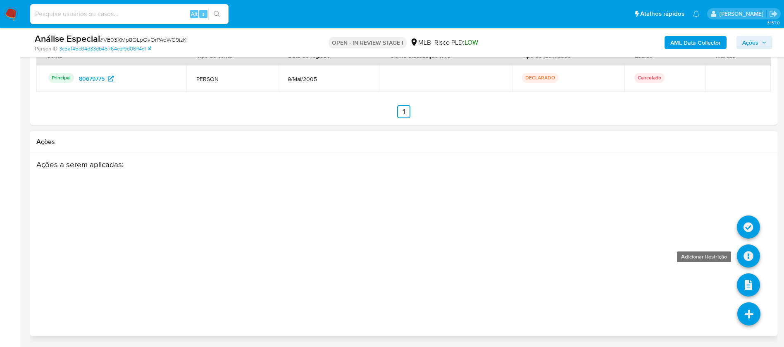
click at [746, 260] on link at bounding box center [748, 255] width 23 height 23
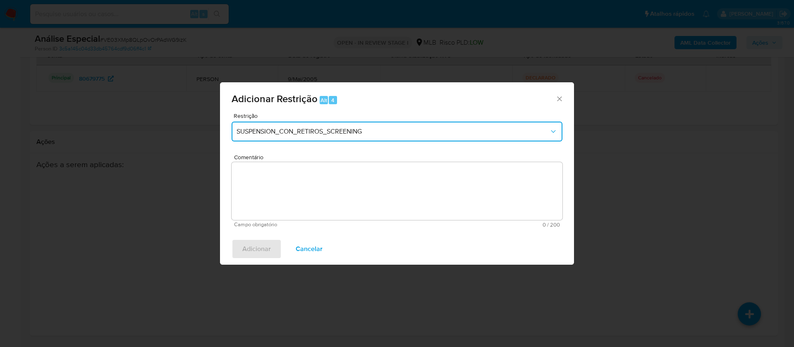
click at [325, 136] on button "SUSPENSION_CON_RETIROS_SCREENING" at bounding box center [396, 132] width 331 height 20
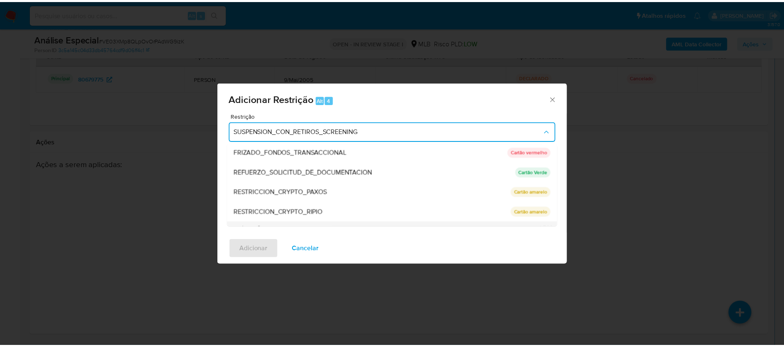
scroll to position [116, 0]
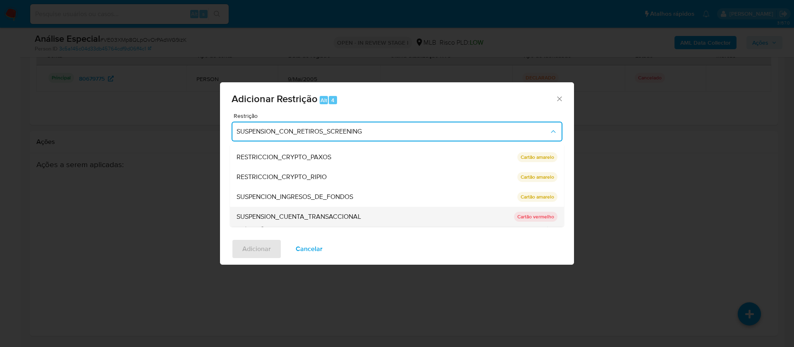
click at [286, 218] on span "SUSPENSION_CUENTA_TRANSACCIONAL" at bounding box center [298, 216] width 124 height 8
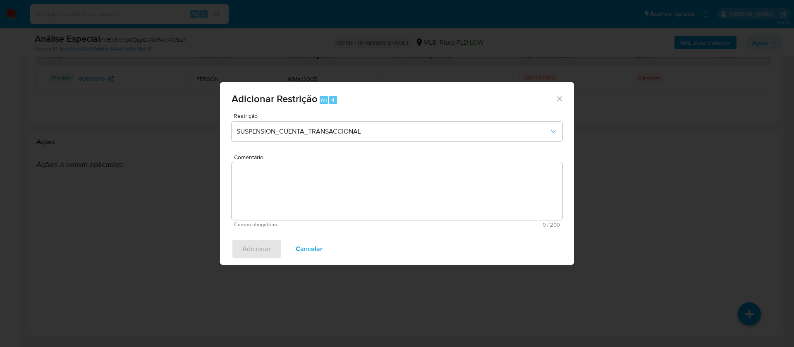
click at [286, 206] on textarea "Comentário" at bounding box center [396, 191] width 331 height 58
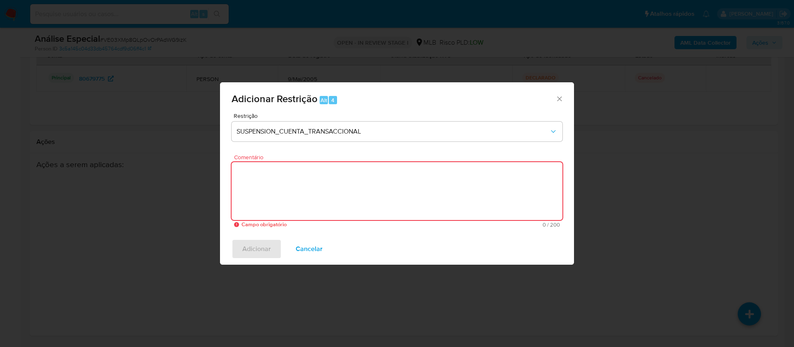
click at [287, 180] on textarea "Comentário" at bounding box center [396, 191] width 331 height 58
paste textarea "Conforme a solicitação da gestão efetuada em 28/08/2025 o caso será restrito. N…"
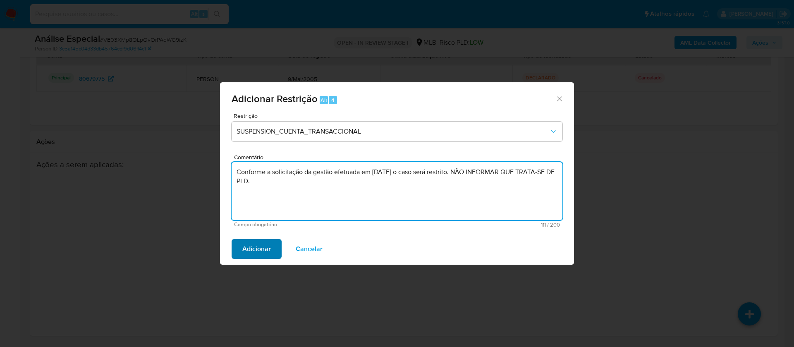
type textarea "Conforme a solicitação da gestão efetuada em 28/08/2025 o caso será restrito. N…"
click at [254, 254] on span "Adicionar" at bounding box center [256, 249] width 29 height 18
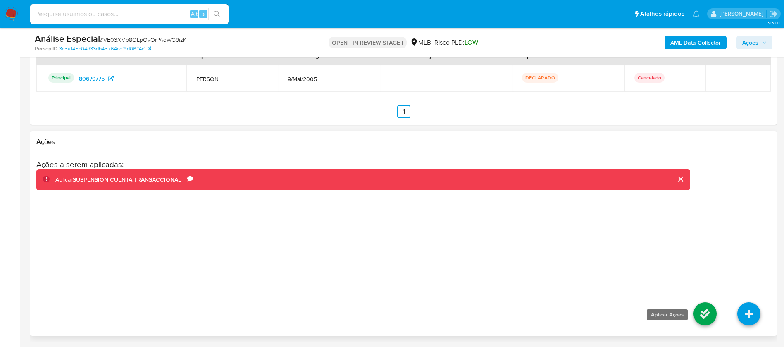
click at [704, 311] on link at bounding box center [705, 313] width 23 height 23
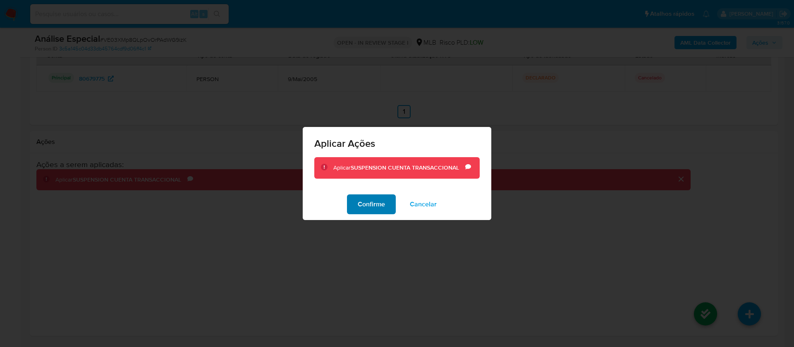
click at [362, 208] on span "Confirme" at bounding box center [371, 204] width 27 height 18
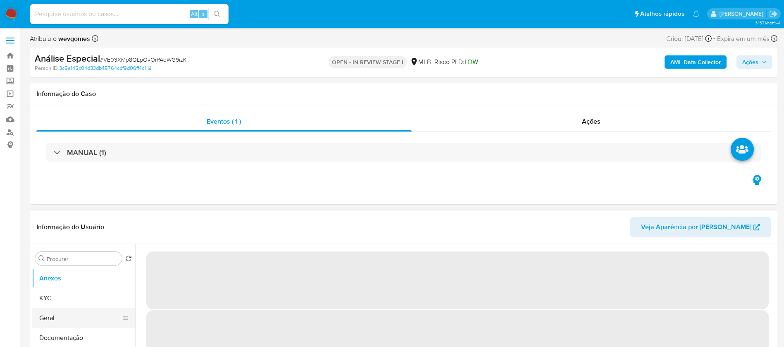
select select "10"
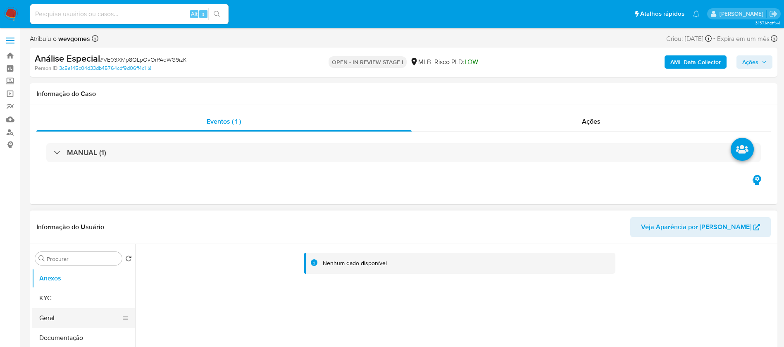
click at [66, 317] on button "Geral" at bounding box center [80, 318] width 97 height 20
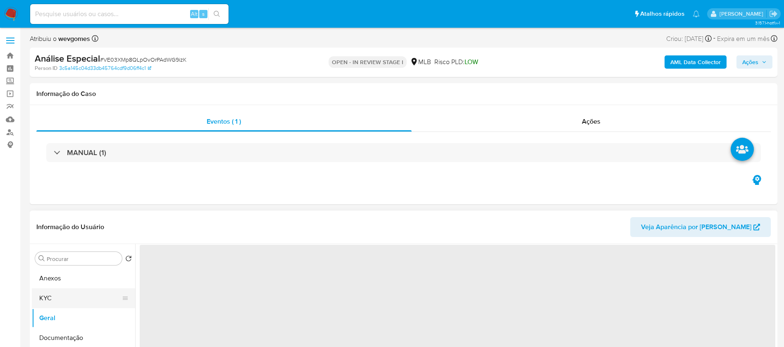
scroll to position [83, 0]
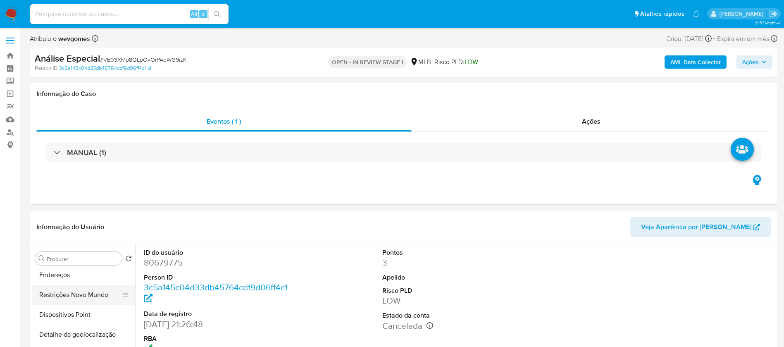
click at [73, 292] on button "Restrições Novo Mundo" at bounding box center [80, 295] width 97 height 20
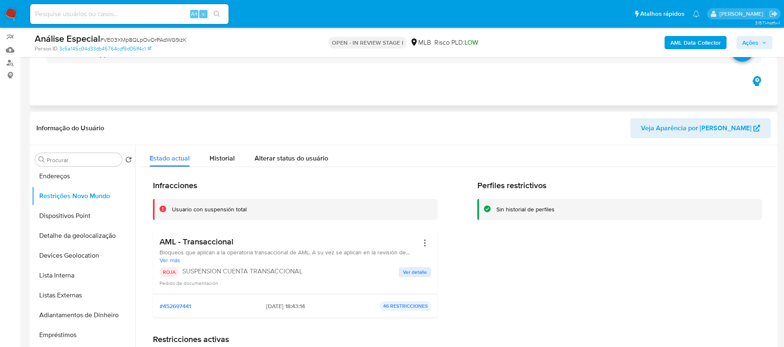
scroll to position [0, 0]
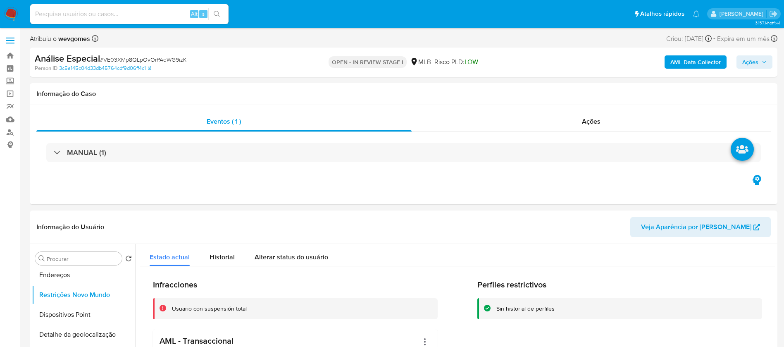
click at [757, 60] on span "Ações" at bounding box center [750, 61] width 16 height 13
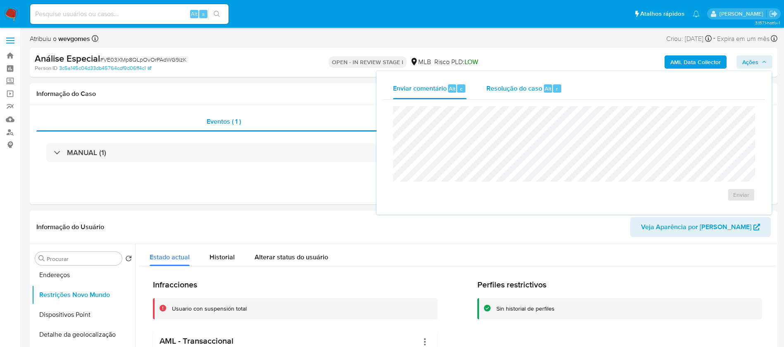
click at [497, 90] on span "Resolução do caso" at bounding box center [515, 89] width 56 height 10
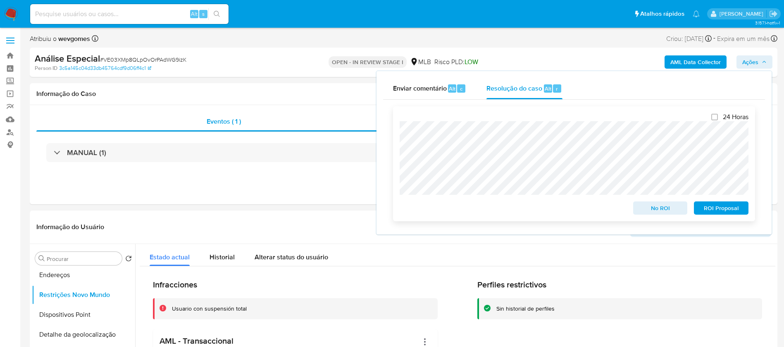
click at [645, 210] on span "No ROI" at bounding box center [660, 208] width 43 height 12
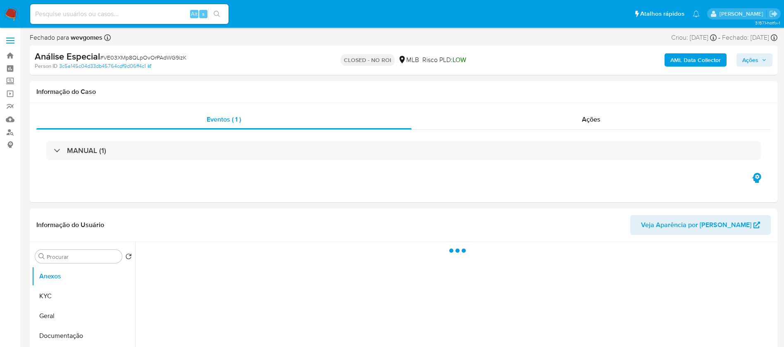
click at [86, 13] on input at bounding box center [129, 14] width 198 height 11
paste input "167349512"
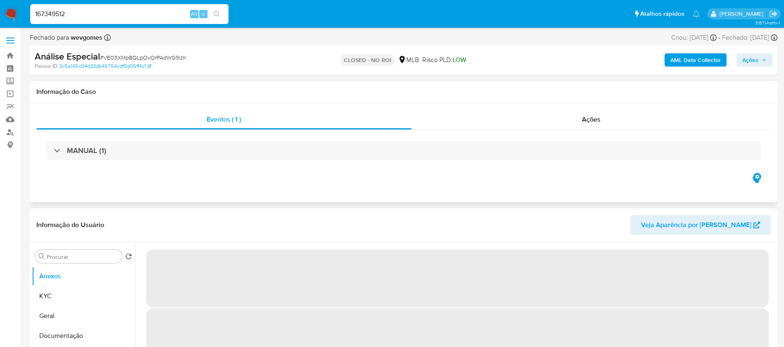
type input "167349512"
select select "10"
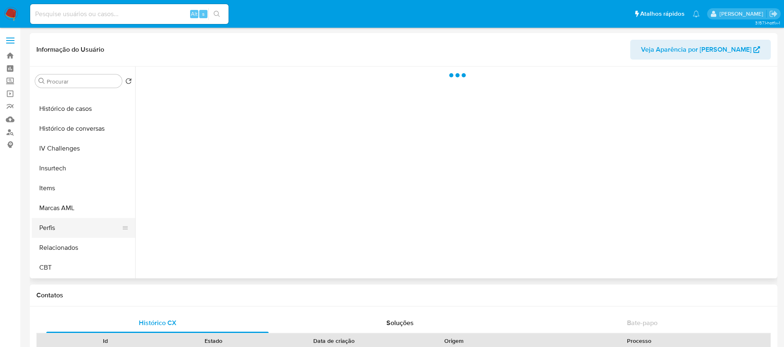
scroll to position [83, 0]
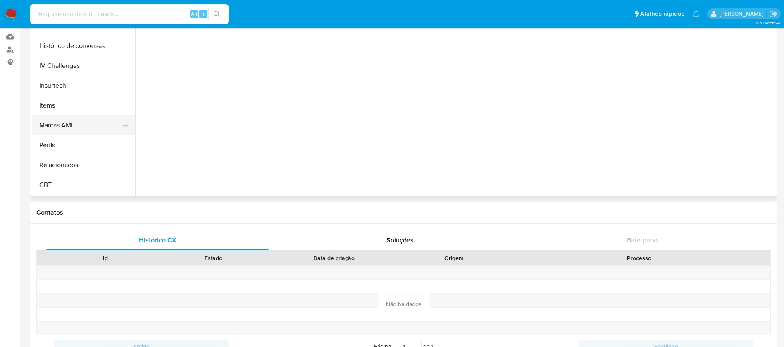
select select "10"
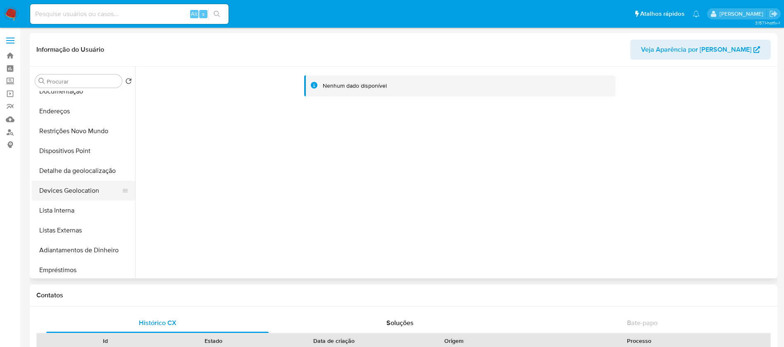
scroll to position [0, 0]
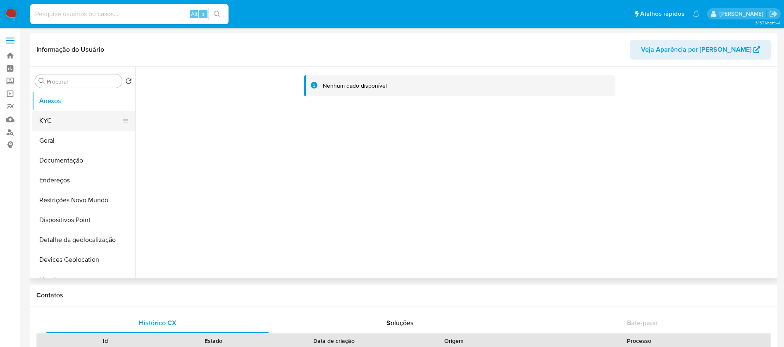
click at [48, 126] on button "KYC" at bounding box center [80, 121] width 97 height 20
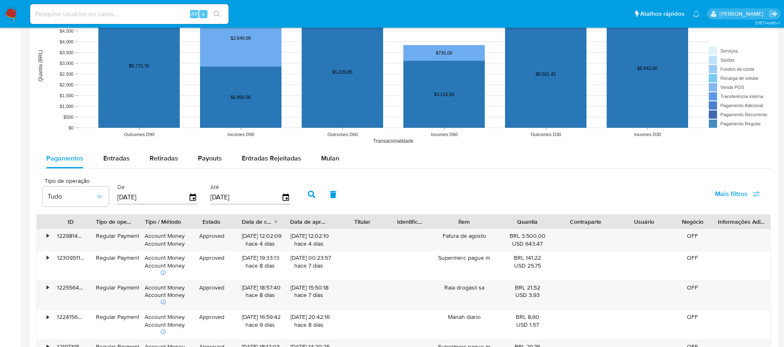
scroll to position [744, 0]
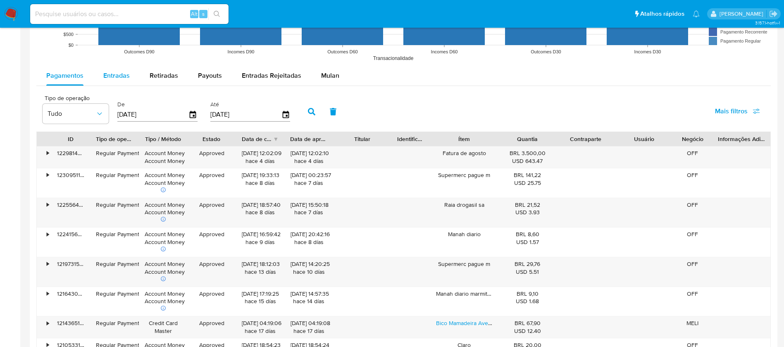
click at [115, 79] on span "Entradas" at bounding box center [116, 76] width 26 height 10
select select "10"
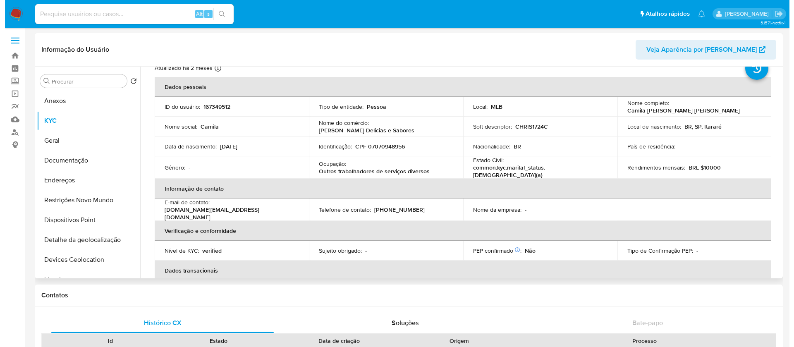
scroll to position [0, 0]
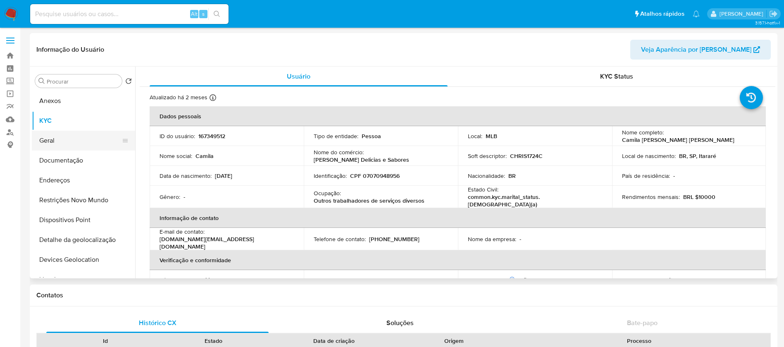
click at [55, 139] on button "Geral" at bounding box center [80, 141] width 97 height 20
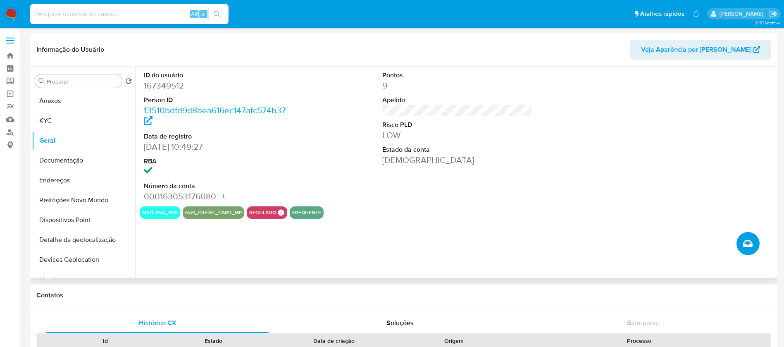
click at [749, 245] on icon "Criar caso manual" at bounding box center [748, 244] width 10 height 10
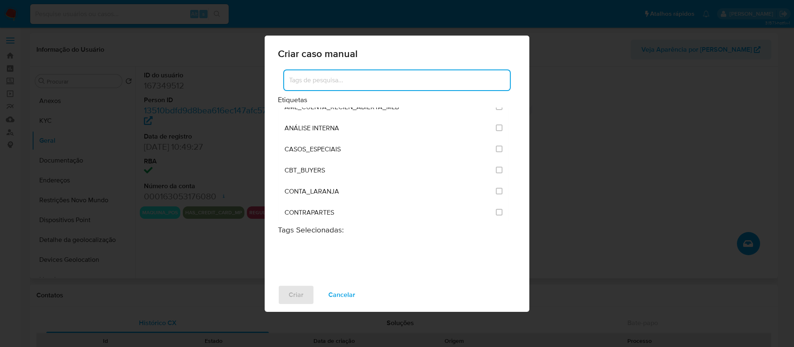
scroll to position [165, 0]
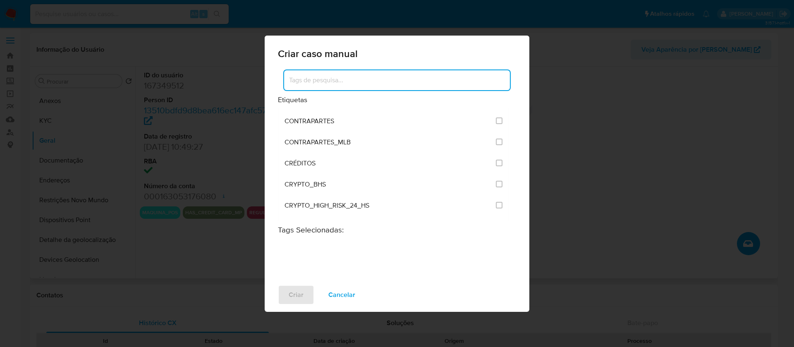
click at [312, 80] on input at bounding box center [397, 80] width 226 height 11
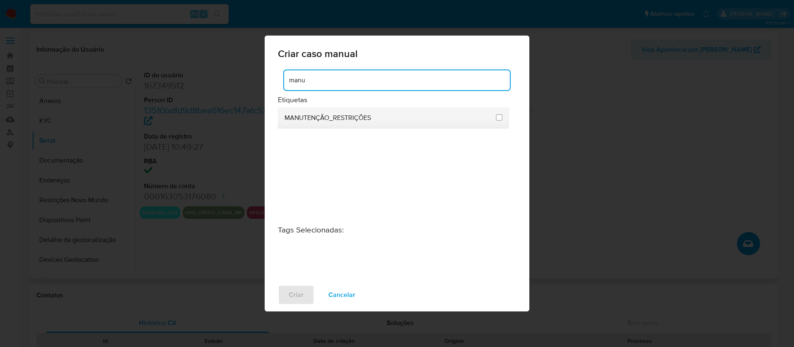
type input "manu"
click at [317, 124] on div "MANUTENÇÃO_RESTRIÇÕES" at bounding box center [387, 117] width 206 height 21
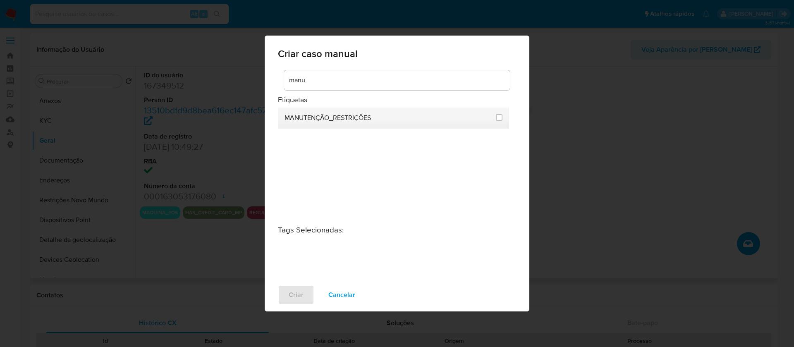
click at [506, 120] on li "MANUTENÇÃO_RESTRIÇÕES" at bounding box center [393, 117] width 231 height 21
click at [498, 119] on input "2407" at bounding box center [499, 117] width 7 height 7
checkbox input "true"
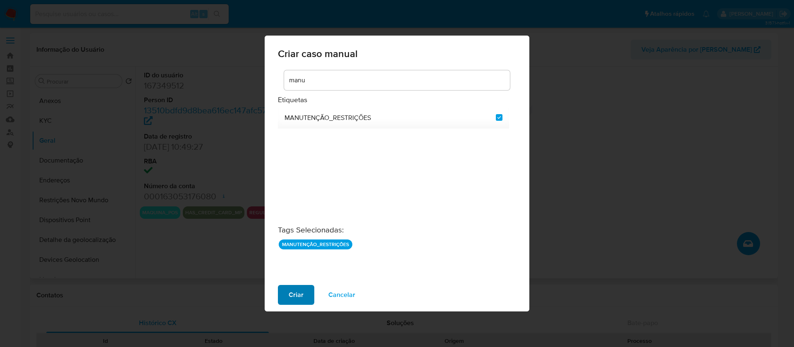
click at [297, 298] on span "Criar" at bounding box center [296, 295] width 15 height 18
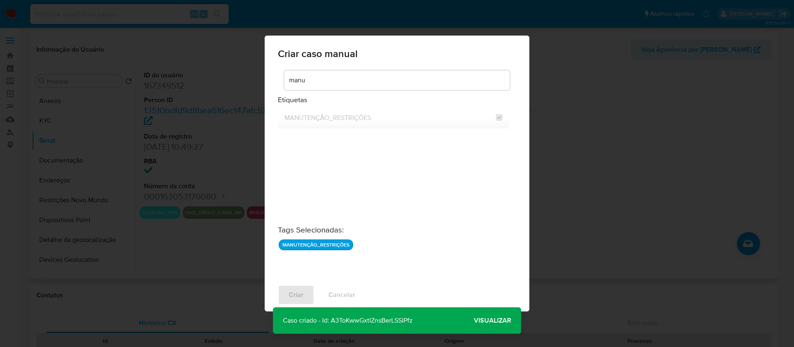
click at [487, 320] on span "Visualizar" at bounding box center [492, 320] width 37 height 0
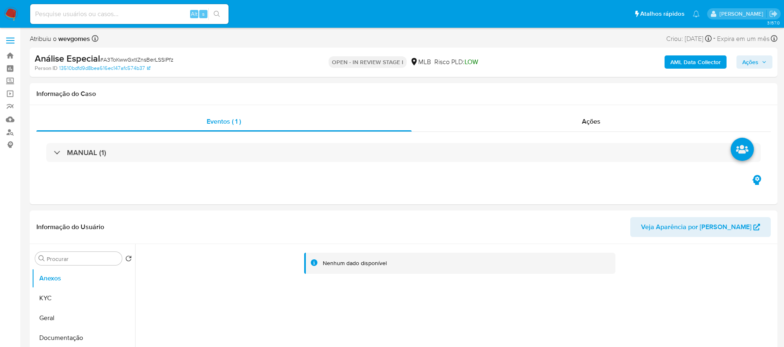
select select "10"
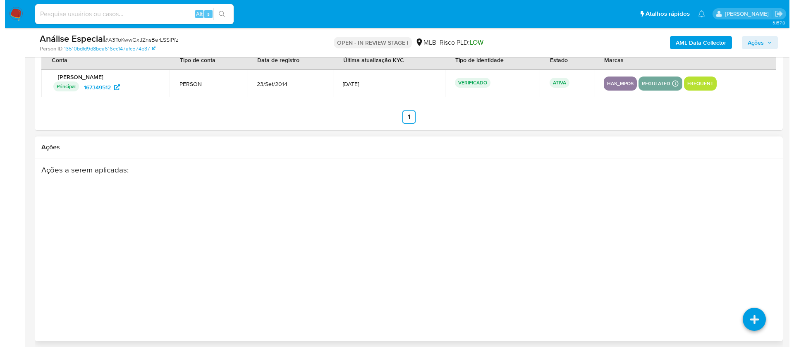
scroll to position [1351, 0]
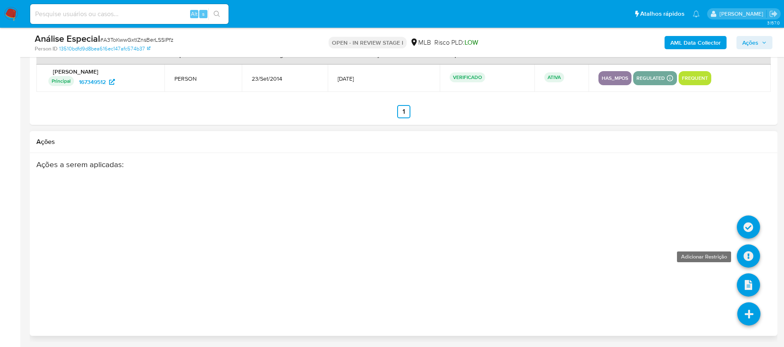
click at [745, 259] on link at bounding box center [748, 255] width 23 height 23
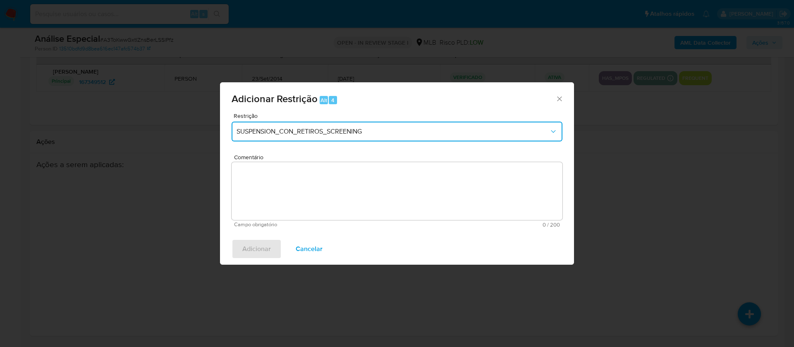
click at [317, 137] on button "SUSPENSION_CON_RETIROS_SCREENING" at bounding box center [396, 132] width 331 height 20
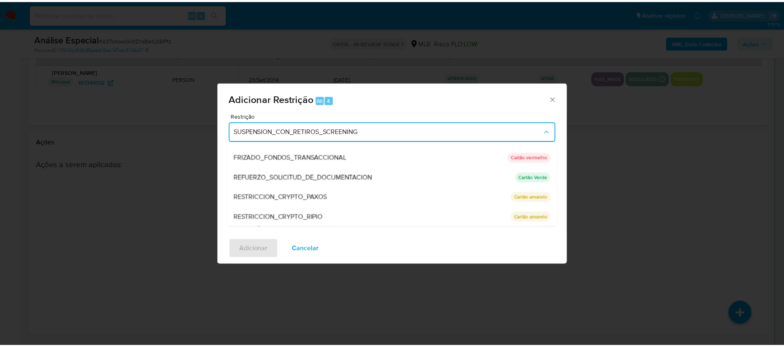
scroll to position [116, 0]
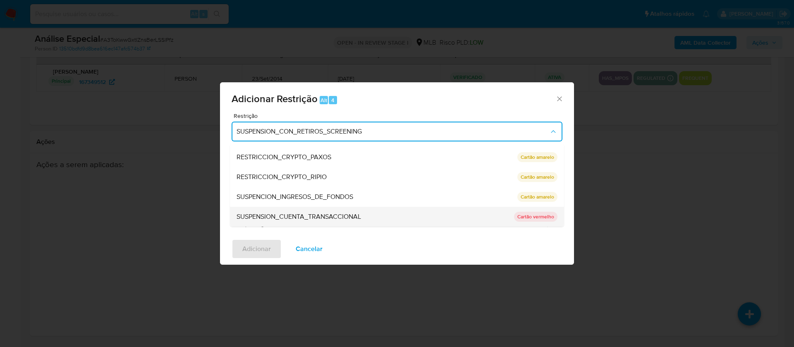
click at [277, 218] on span "SUSPENSION_CUENTA_TRANSACCIONAL" at bounding box center [298, 216] width 124 height 8
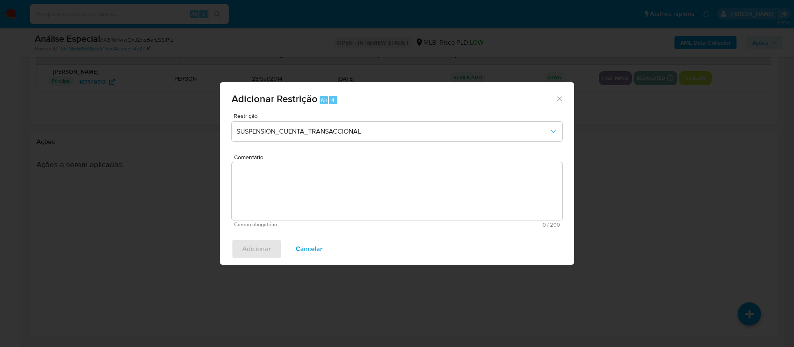
click at [258, 198] on textarea "Comentário" at bounding box center [396, 191] width 331 height 58
paste textarea "Conforme a solicitação da gestão efetuada em 28/08/2025 o caso será restrito. N…"
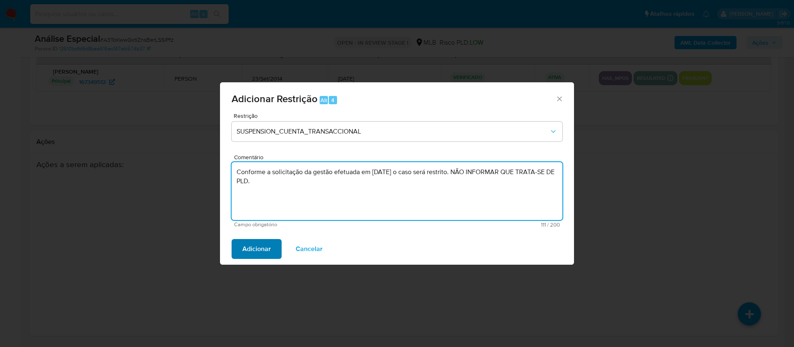
type textarea "Conforme a solicitação da gestão efetuada em 28/08/2025 o caso será restrito. N…"
click at [249, 255] on span "Adicionar" at bounding box center [256, 249] width 29 height 18
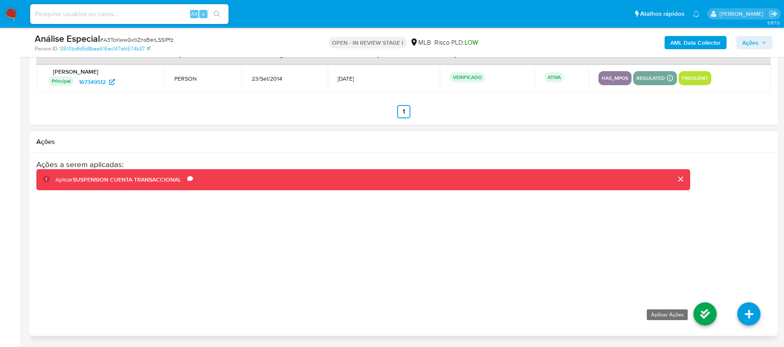
click at [705, 310] on link at bounding box center [705, 313] width 23 height 23
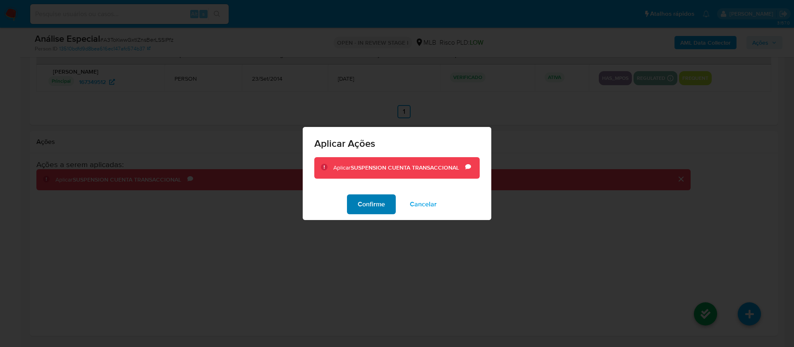
click at [367, 208] on span "Confirme" at bounding box center [371, 204] width 27 height 18
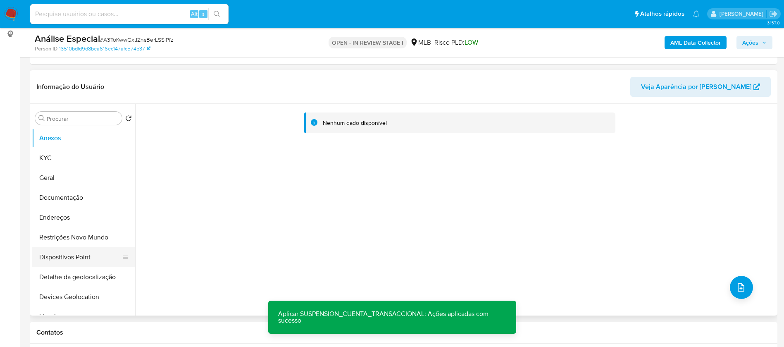
scroll to position [111, 0]
click at [62, 195] on button "Documentação" at bounding box center [80, 198] width 97 height 20
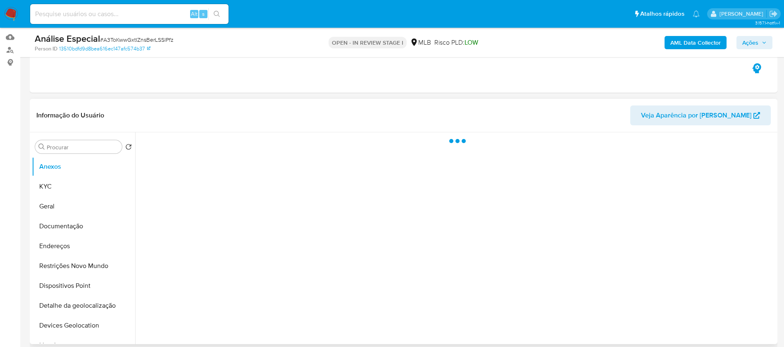
scroll to position [83, 0]
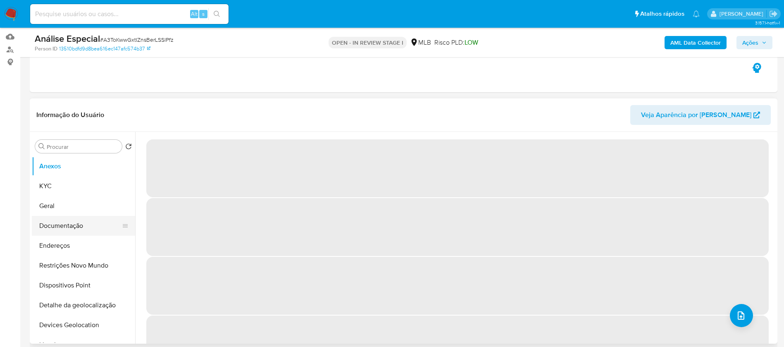
select select "10"
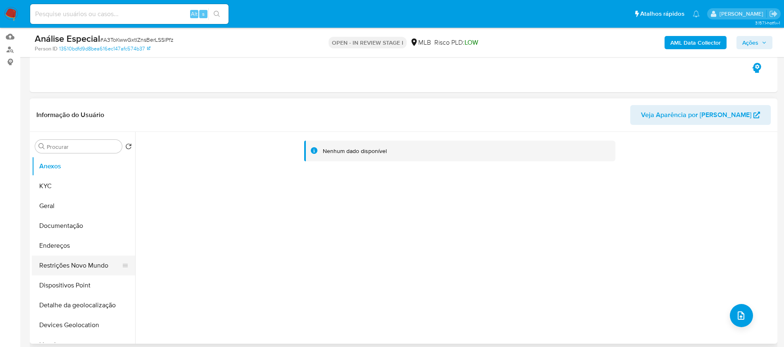
click at [59, 260] on button "Restrições Novo Mundo" at bounding box center [80, 265] width 97 height 20
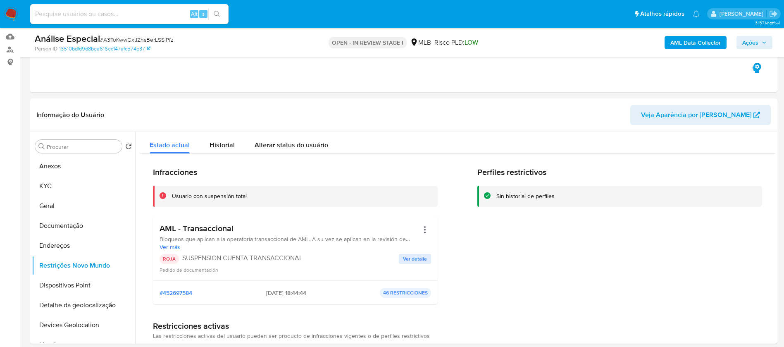
click at [744, 42] on span "Ações" at bounding box center [750, 42] width 16 height 13
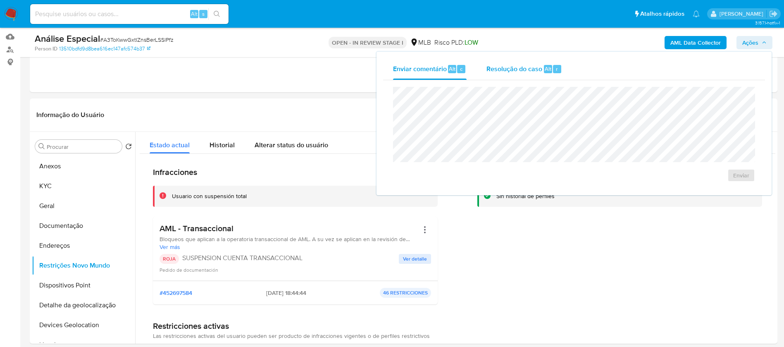
click at [515, 64] on span "Resolução do caso" at bounding box center [515, 69] width 56 height 10
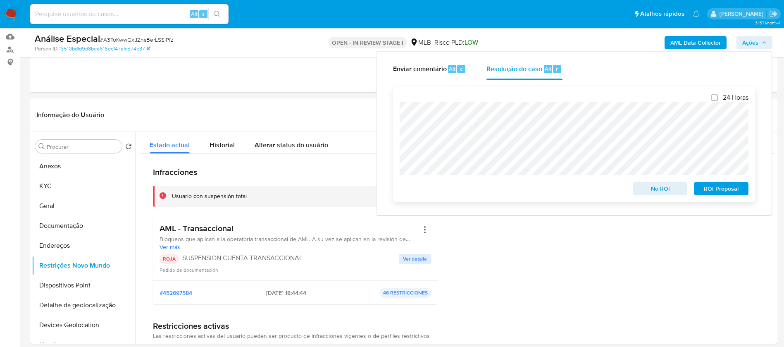
click at [644, 190] on span "No ROI" at bounding box center [660, 189] width 43 height 12
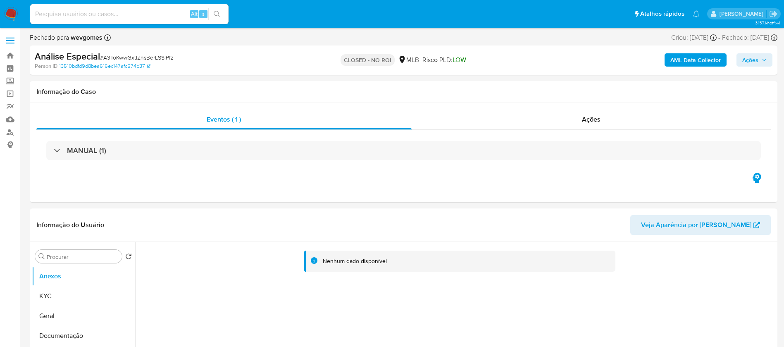
select select "10"
click at [11, 122] on link "Mulan" at bounding box center [49, 119] width 98 height 13
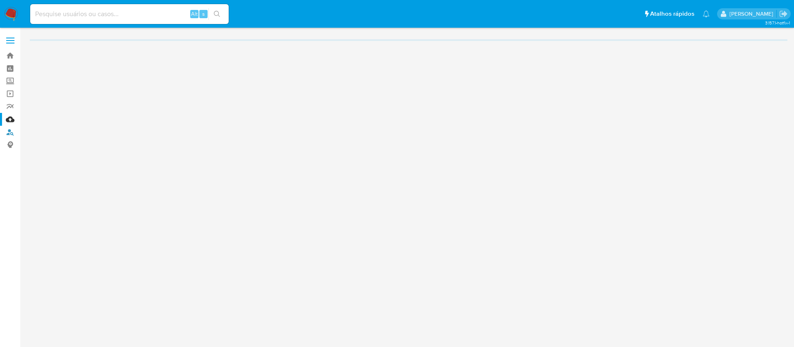
click at [9, 131] on link "Localizador de pessoas" at bounding box center [49, 132] width 98 height 13
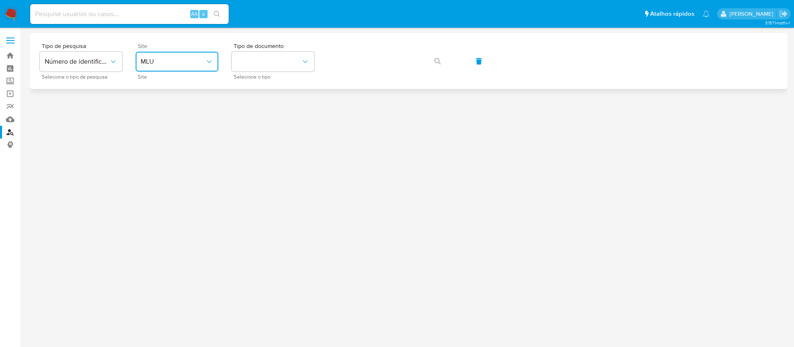
click at [204, 64] on span "MLU" at bounding box center [173, 61] width 64 height 8
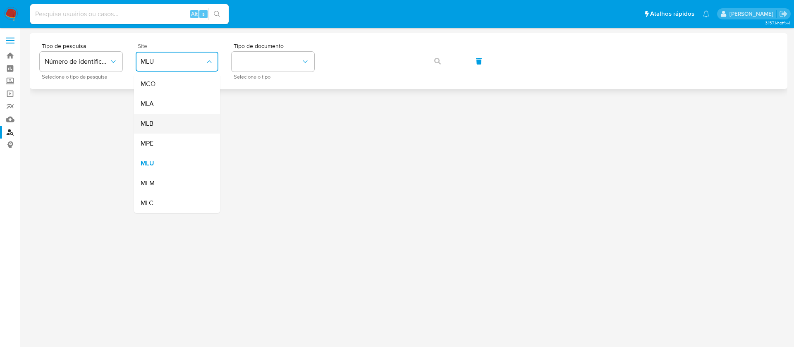
click at [154, 122] on div "MLB" at bounding box center [175, 124] width 68 height 20
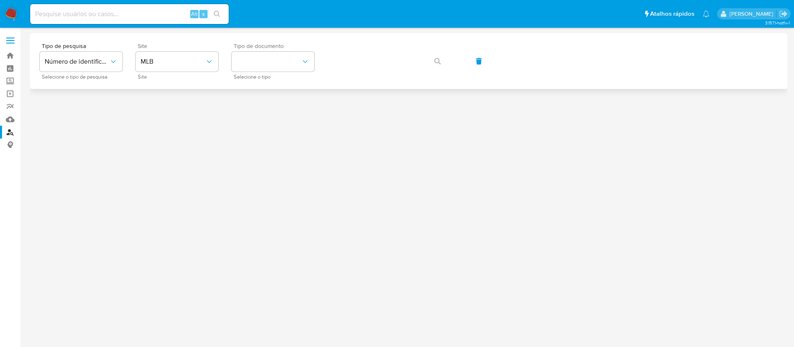
click at [281, 72] on div "Tipo de documento Selecione o tipo" at bounding box center [272, 61] width 83 height 36
click at [279, 67] on button "identificationType" at bounding box center [272, 62] width 83 height 20
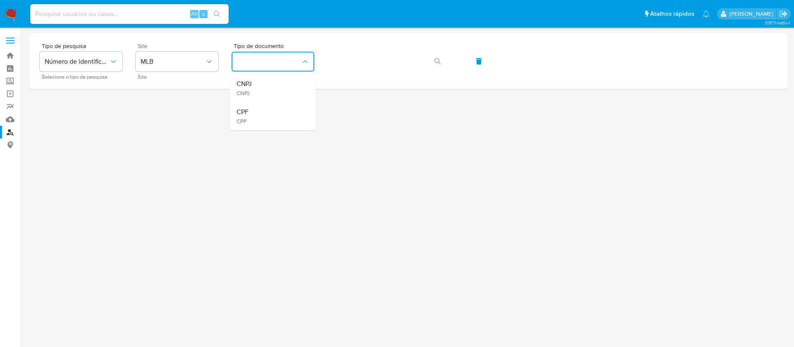
click at [256, 119] on div "CPF CPF" at bounding box center [270, 116] width 68 height 28
click at [439, 68] on span "button" at bounding box center [437, 61] width 7 height 18
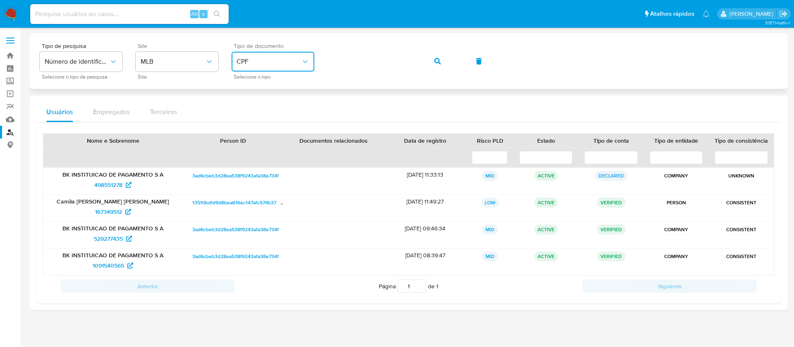
click at [275, 59] on span "CPF" at bounding box center [268, 61] width 64 height 8
click at [266, 87] on div "CNPJ CNPJ" at bounding box center [270, 88] width 68 height 28
click at [429, 57] on button "button" at bounding box center [437, 61] width 28 height 20
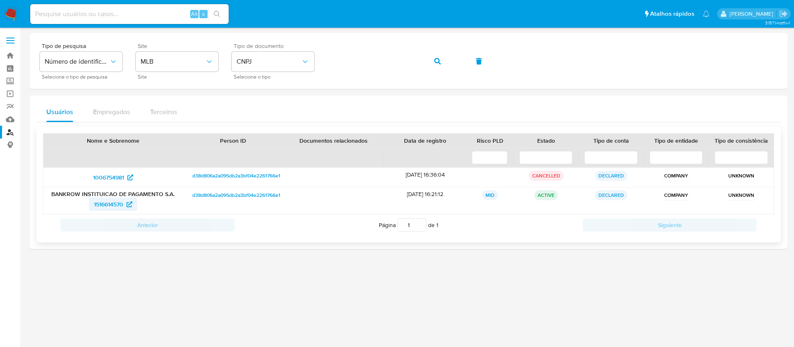
click at [109, 205] on span "1516614570" at bounding box center [108, 204] width 29 height 13
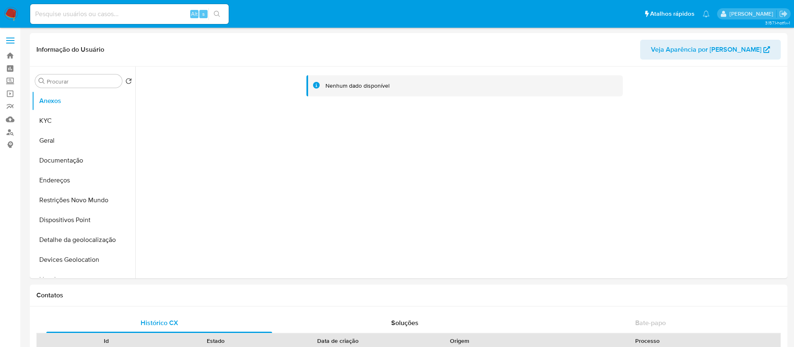
select select "10"
click at [52, 125] on button "KYC" at bounding box center [80, 121] width 97 height 20
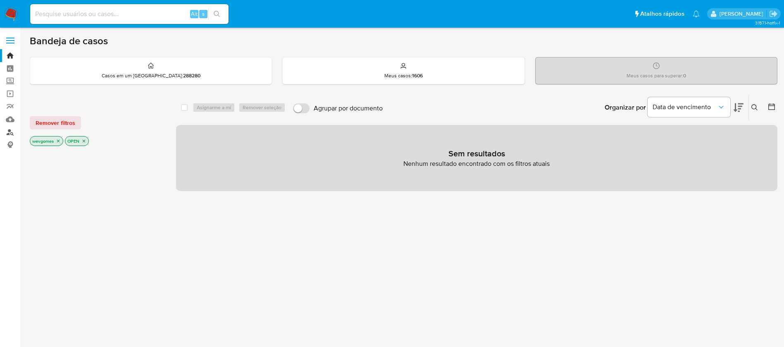
click at [11, 133] on link "Localizador de pessoas" at bounding box center [49, 132] width 98 height 13
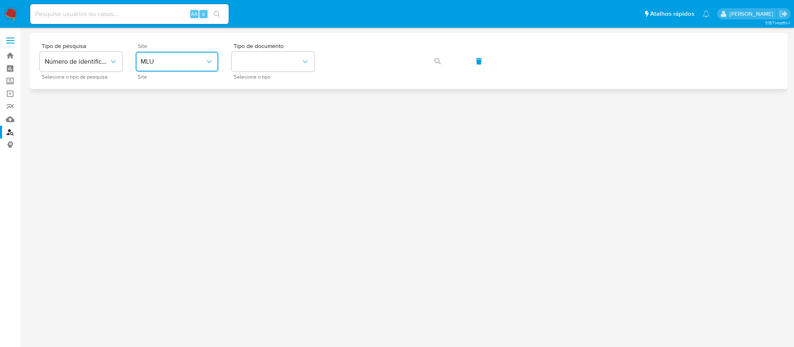
click at [204, 63] on span "MLU" at bounding box center [173, 61] width 64 height 8
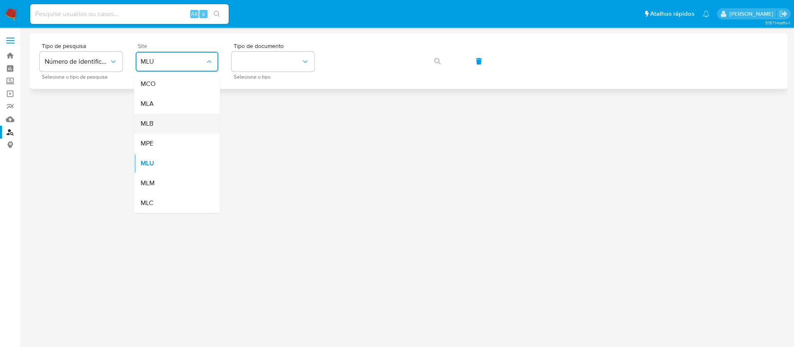
click at [157, 126] on div "MLB" at bounding box center [175, 124] width 68 height 20
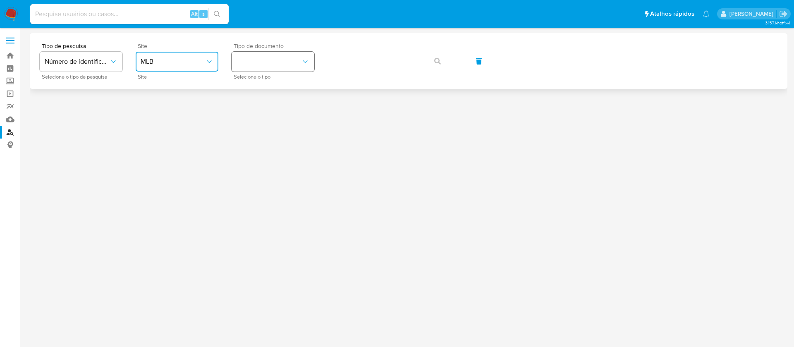
click at [283, 65] on button "identificationType" at bounding box center [272, 62] width 83 height 20
click at [251, 89] on span "CNPJ" at bounding box center [243, 92] width 15 height 7
click at [436, 60] on icon "button" at bounding box center [437, 61] width 7 height 7
